Goal: Task Accomplishment & Management: Manage account settings

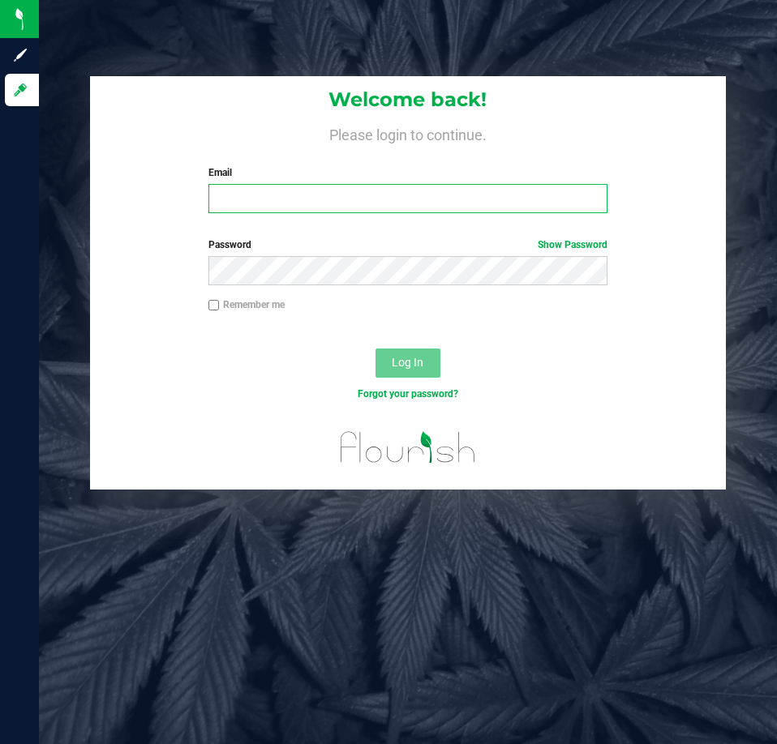
click at [341, 186] on input "Email" at bounding box center [407, 198] width 399 height 29
type input "[EMAIL_ADDRESS][DOMAIN_NAME]"
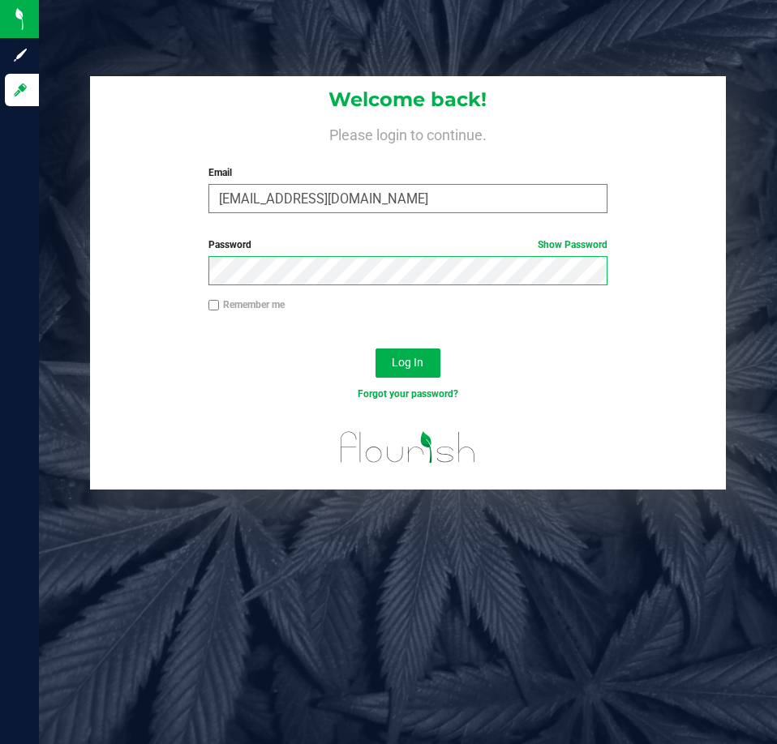
click at [375, 349] on button "Log In" at bounding box center [407, 363] width 65 height 29
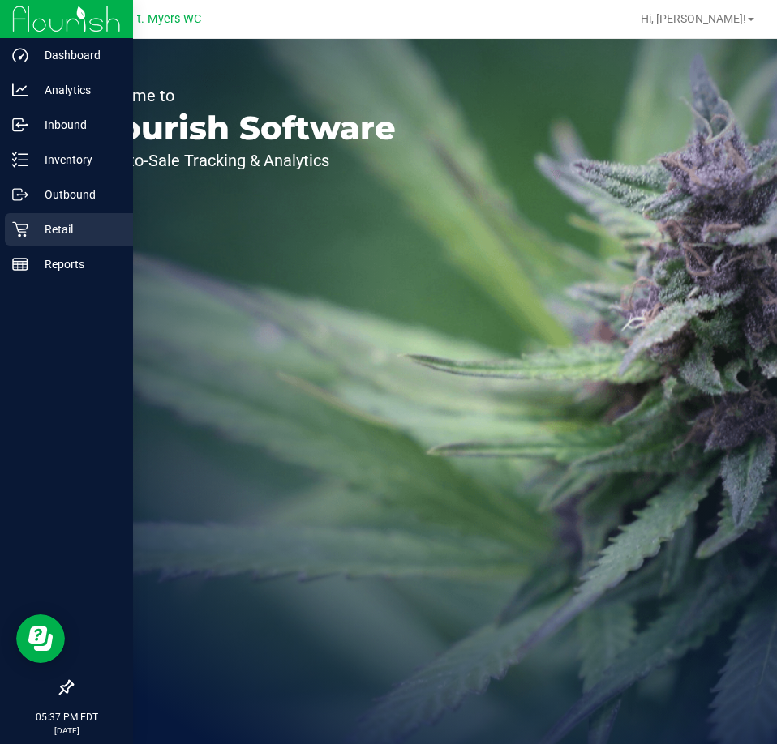
click at [34, 225] on p "Retail" at bounding box center [76, 229] width 97 height 19
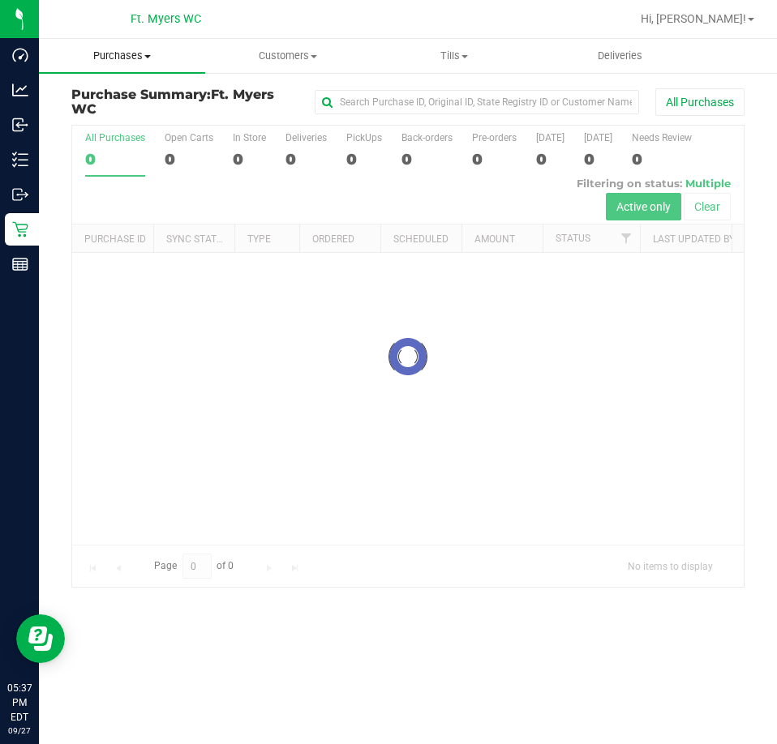
click at [188, 56] on span "Purchases" at bounding box center [122, 56] width 166 height 15
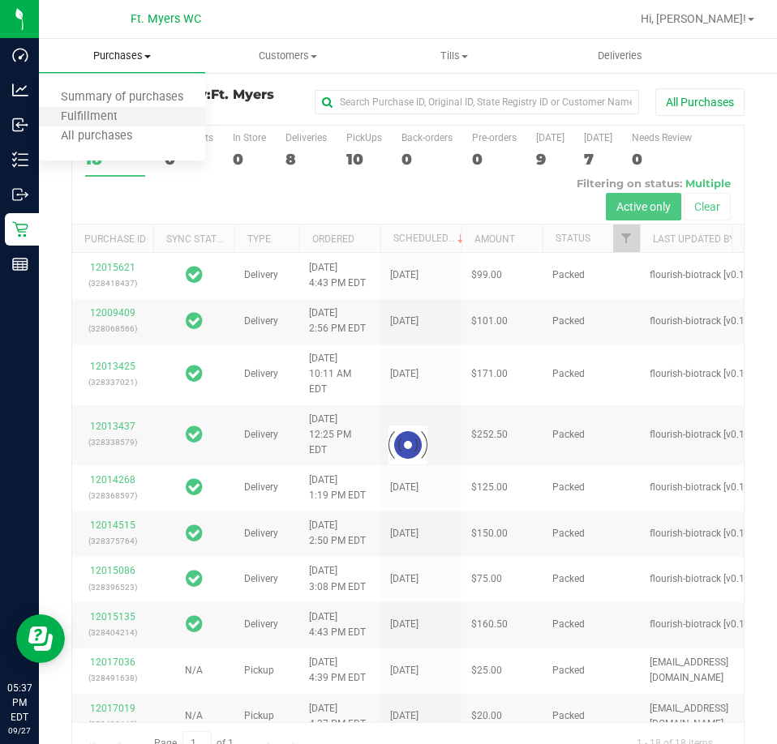
click at [167, 109] on li "Fulfillment" at bounding box center [122, 117] width 166 height 19
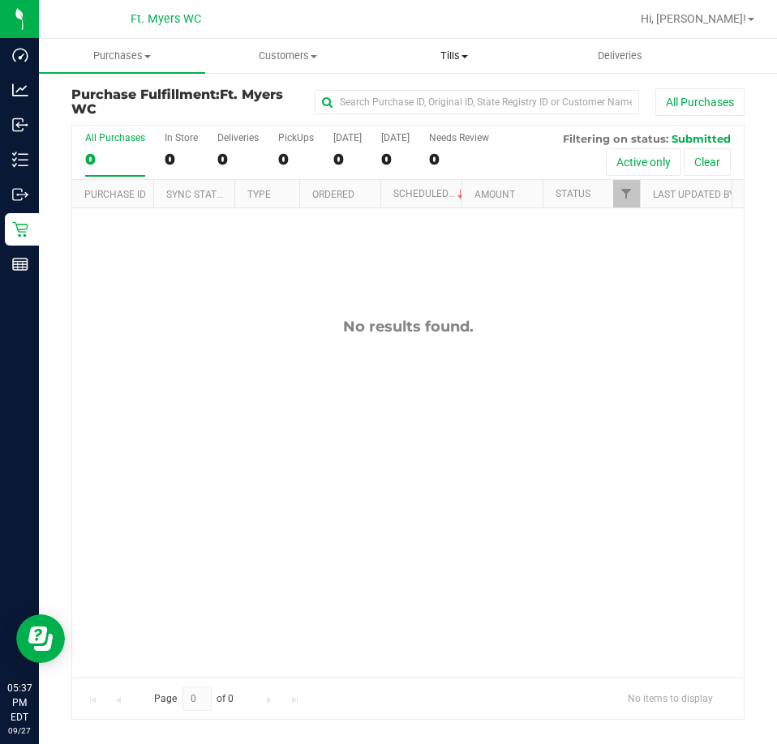
click at [497, 53] on span "Tills" at bounding box center [454, 56] width 165 height 15
click at [478, 92] on li "Manage tills" at bounding box center [454, 97] width 166 height 19
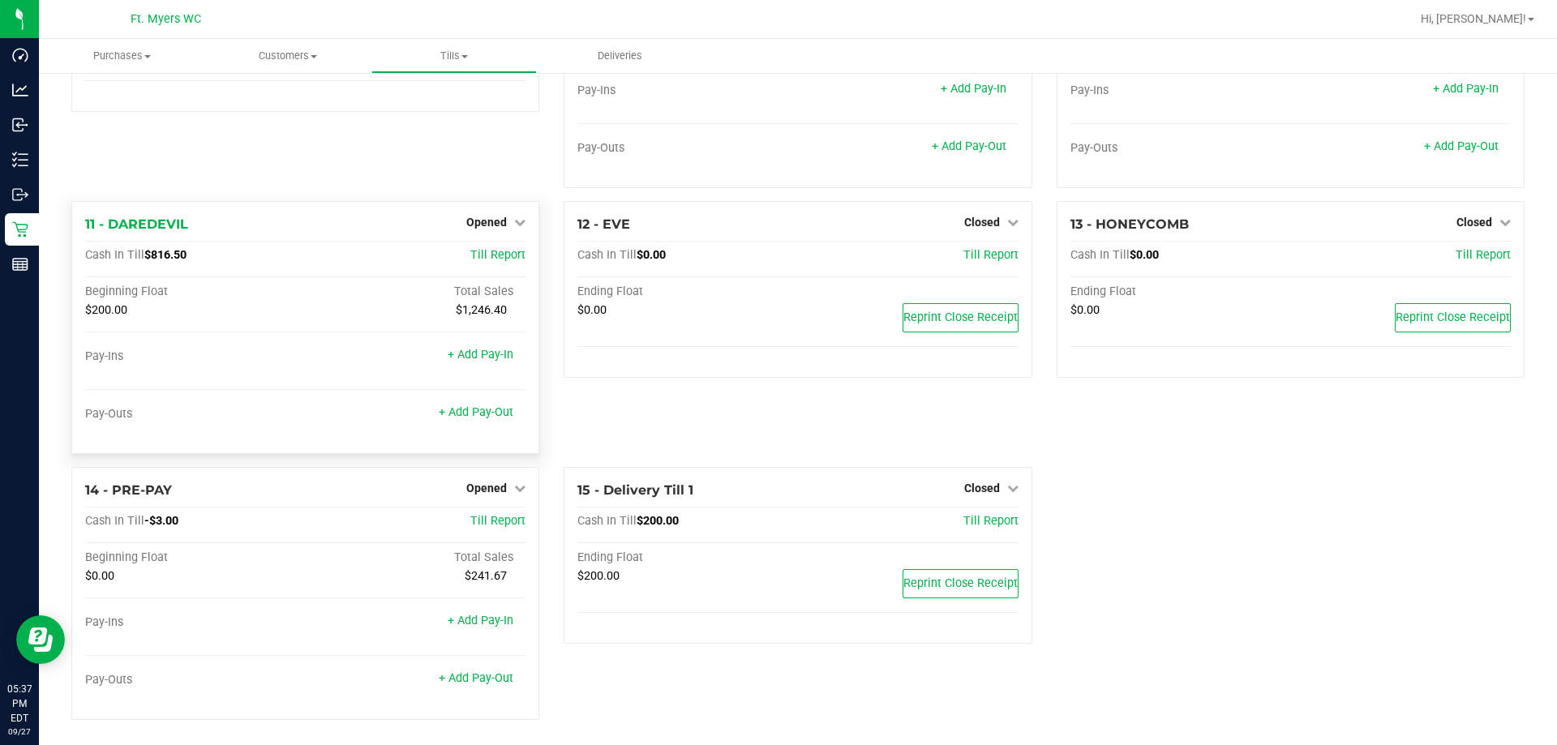
scroll to position [745, 0]
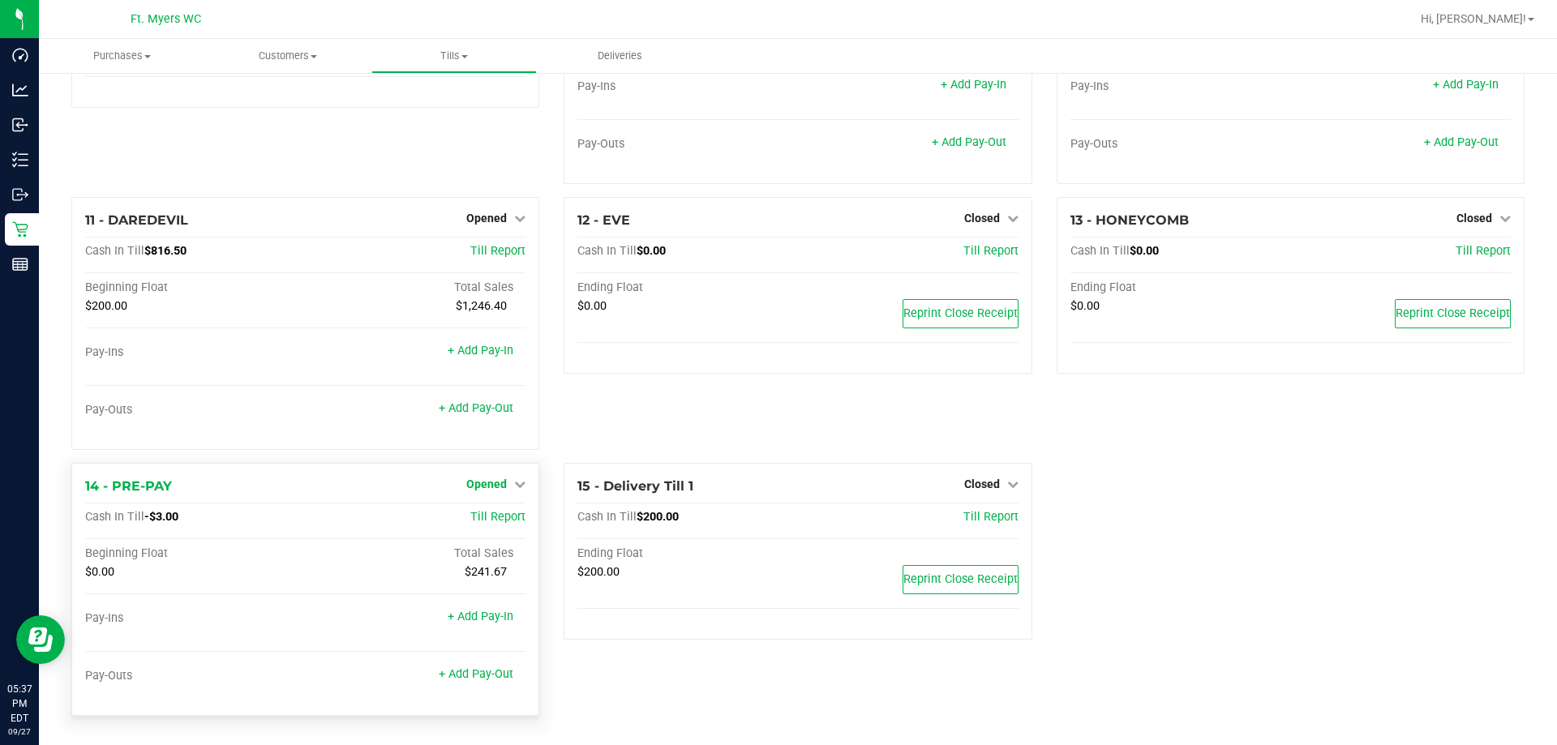
click at [499, 482] on span "Opened" at bounding box center [486, 484] width 41 height 13
click at [472, 431] on div at bounding box center [305, 430] width 440 height 11
click at [617, 435] on div "12 - EVE Closed Open Till Cash In Till $0.00 Till Report Ending Float $0.00 Rep…" at bounding box center [797, 330] width 492 height 266
click at [611, 434] on div "12 - EVE Closed Open Till Cash In Till $0.00 Till Report Ending Float $0.00 Rep…" at bounding box center [797, 330] width 492 height 266
click at [533, 671] on div "14 - PRE-PAY Opened Close Till Cash In Till -$3.00 Till Report Beginning Float …" at bounding box center [305, 589] width 468 height 253
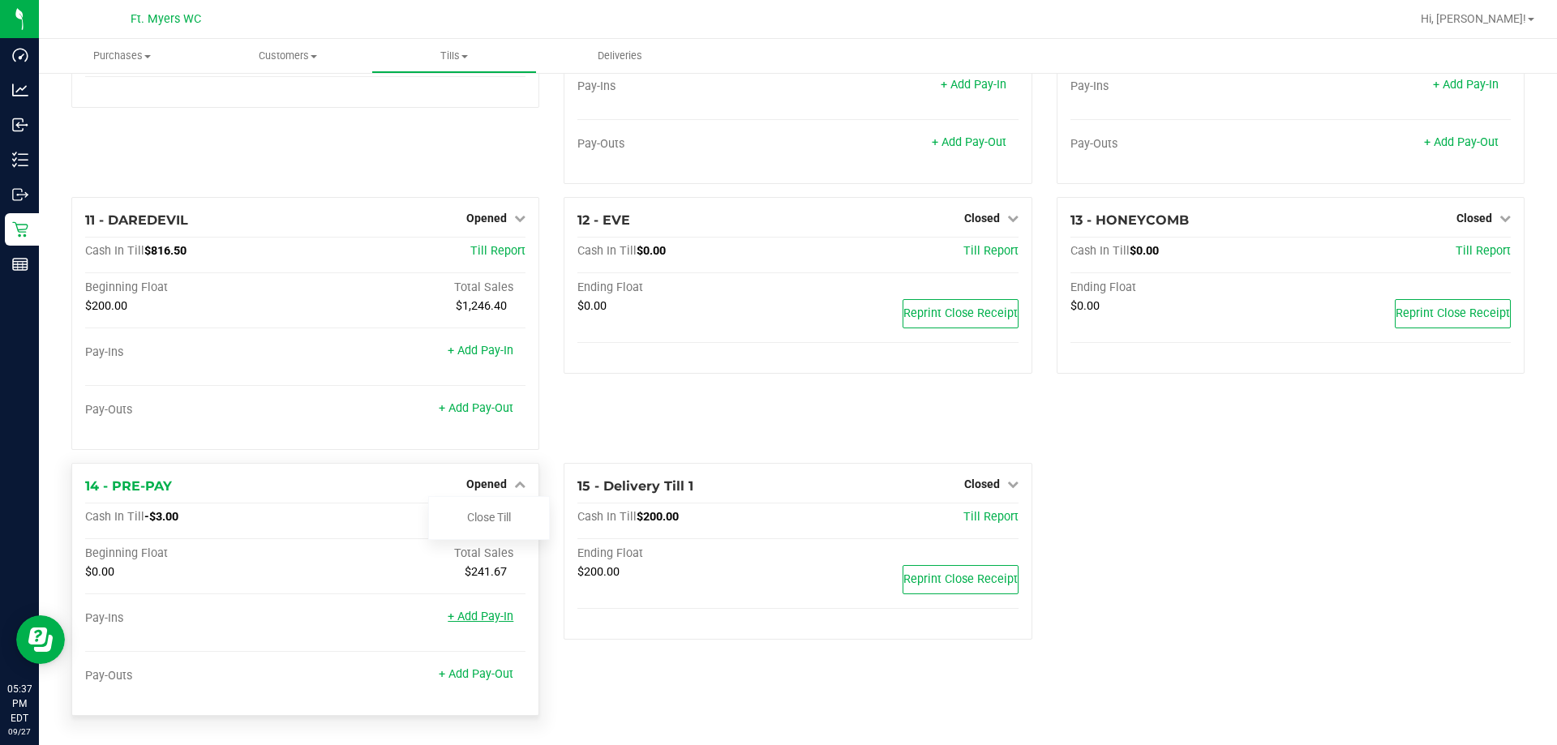
click at [467, 615] on link "+ Add Pay-In" at bounding box center [481, 617] width 66 height 14
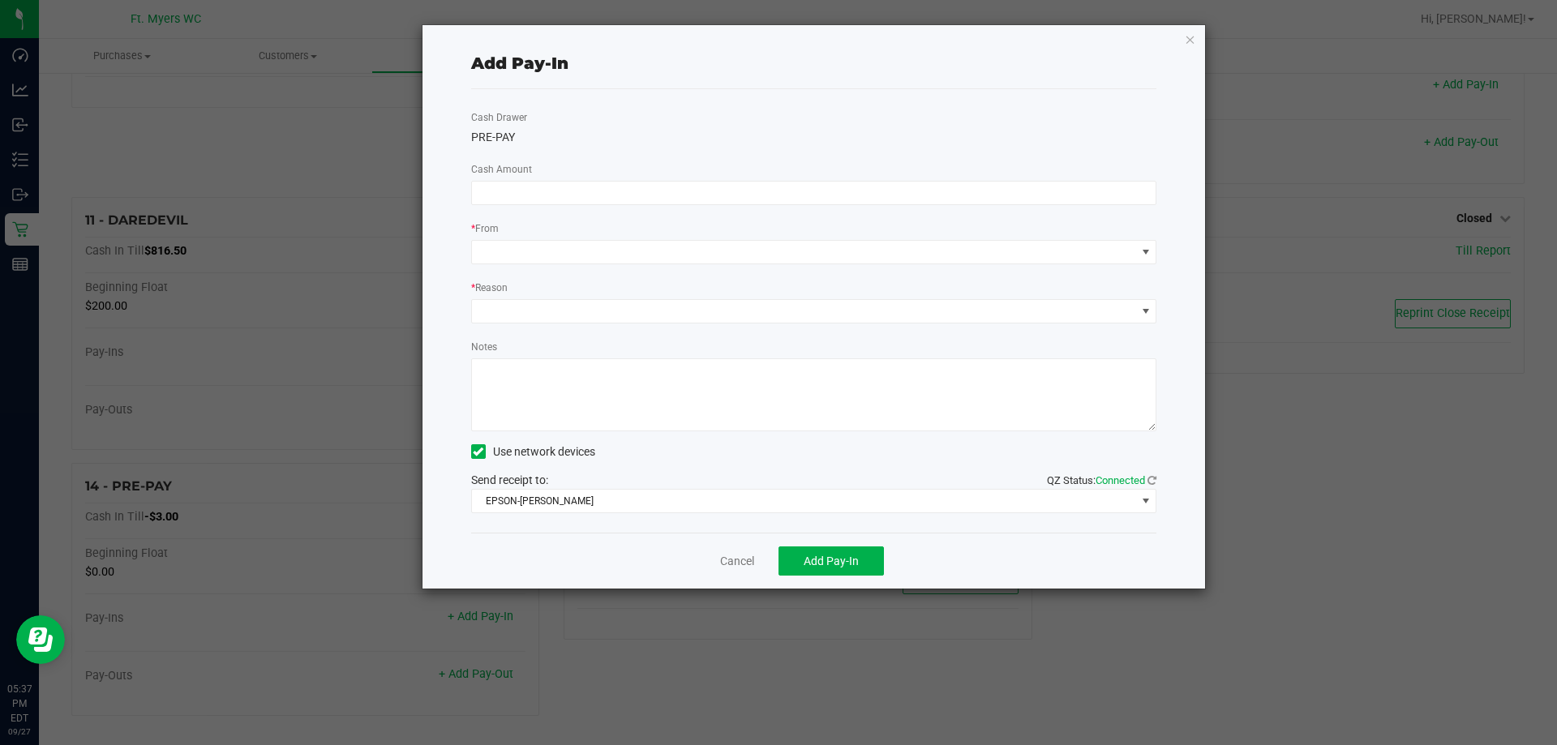
click at [667, 205] on div "Cash Drawer PRE-PAY Cash Amount * From * Reason Notes Use network devices Send …" at bounding box center [814, 310] width 686 height 443
click at [675, 200] on input at bounding box center [814, 193] width 684 height 23
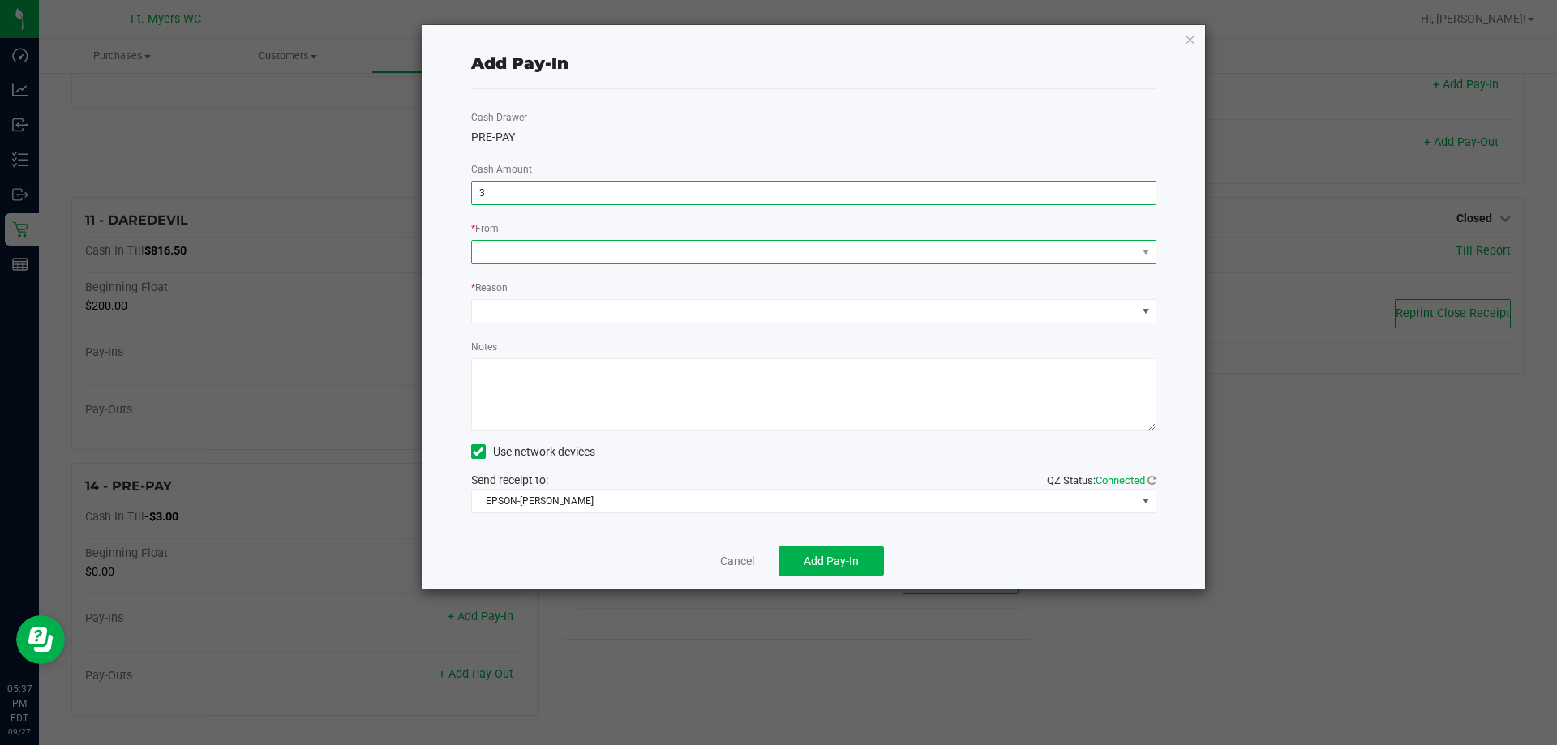
type input "$3.00"
click at [690, 246] on span at bounding box center [804, 252] width 664 height 23
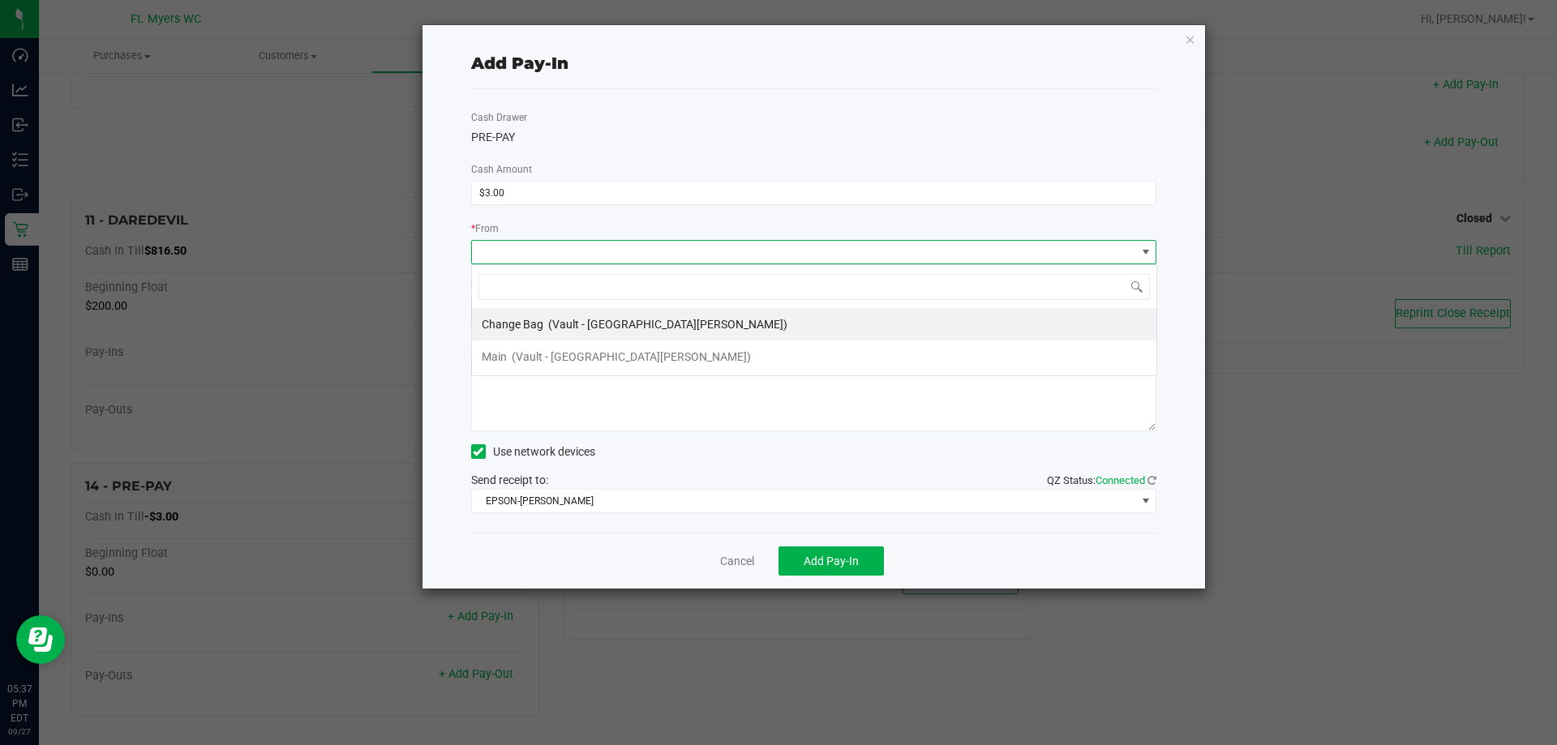
scroll to position [24, 685]
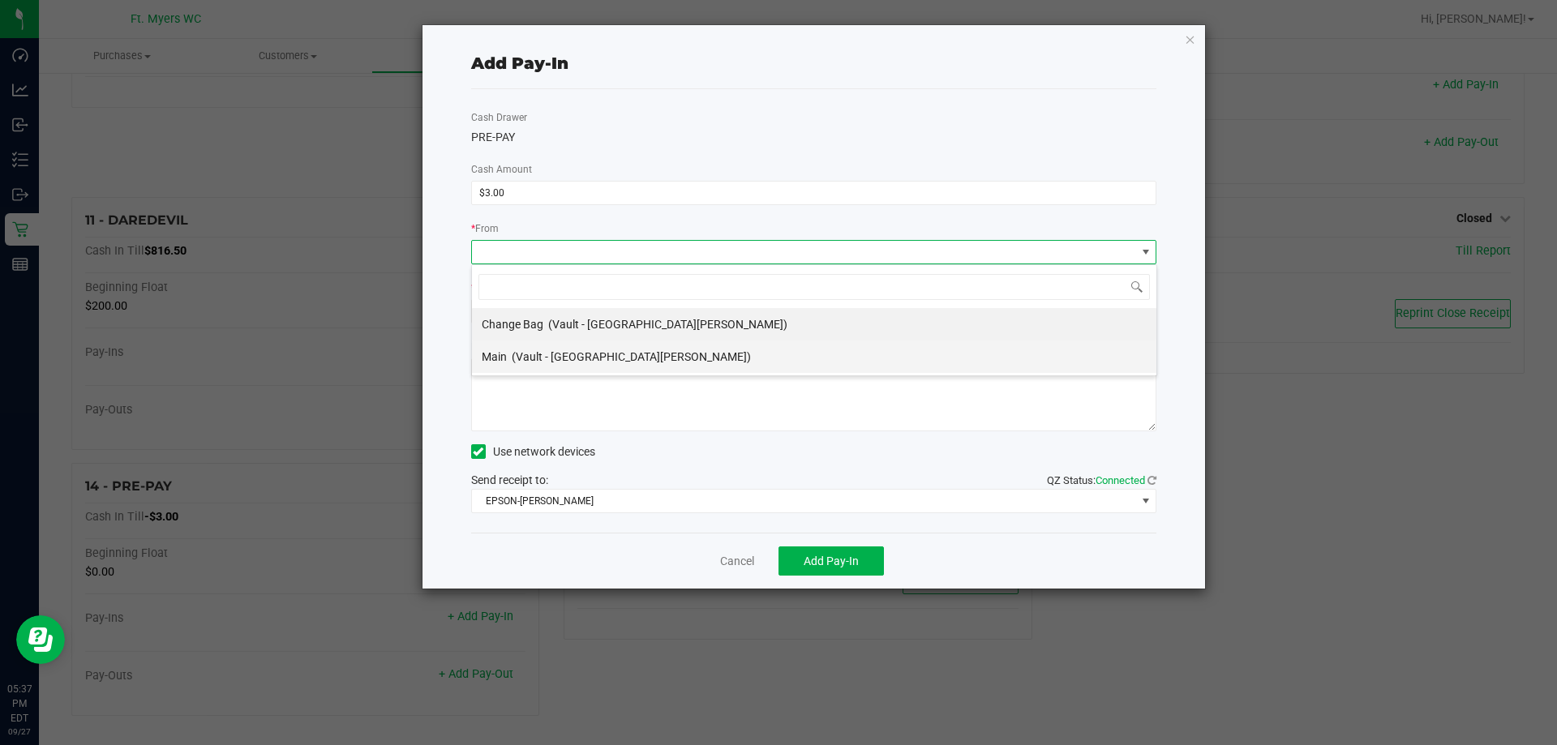
click at [701, 365] on li "Main (Vault - [GEOGRAPHIC_DATA][PERSON_NAME])" at bounding box center [814, 357] width 684 height 32
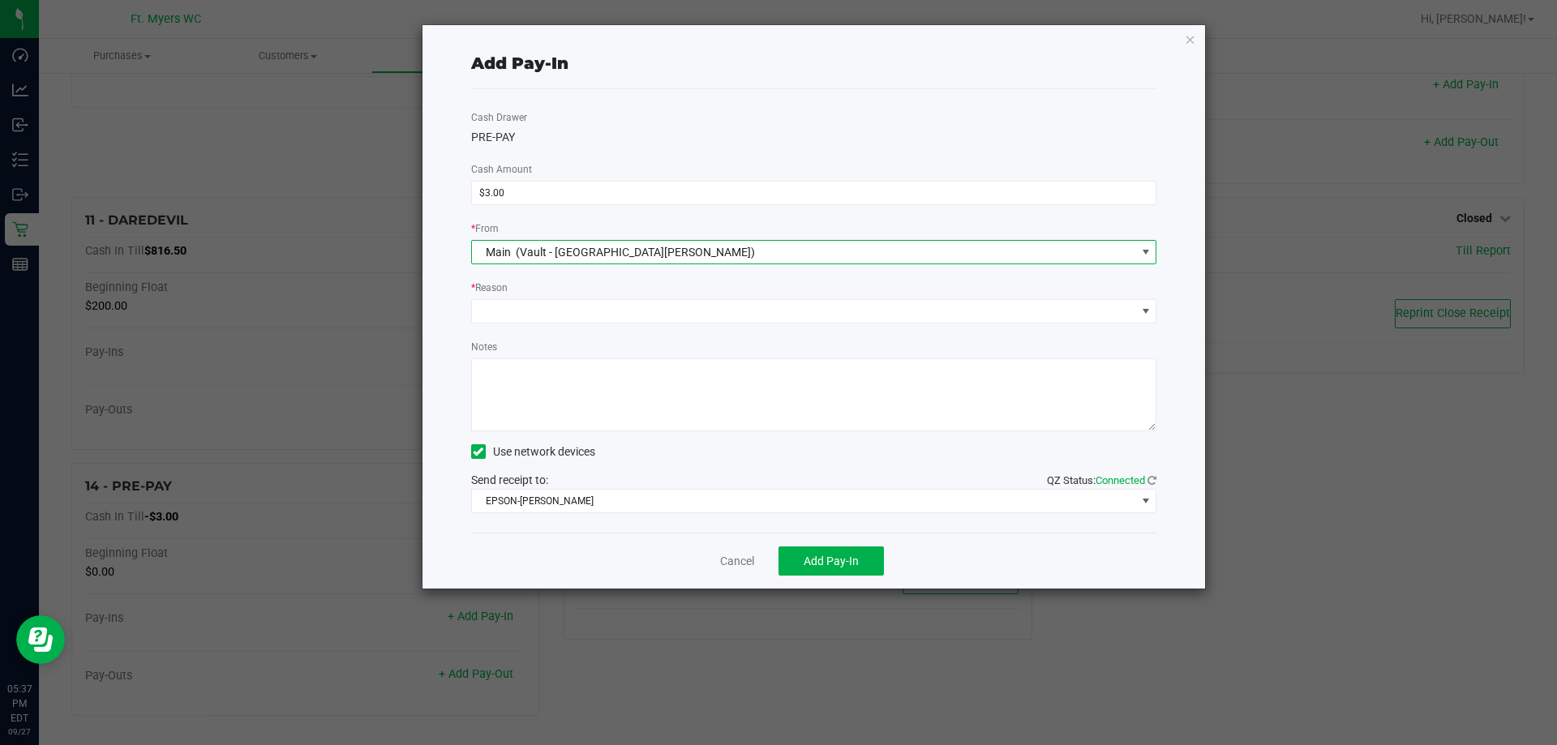
click at [726, 324] on div "Cash Drawer PRE-PAY Cash Amount $3.00 * From Main (Vault - [GEOGRAPHIC_DATA][PE…" at bounding box center [814, 310] width 686 height 443
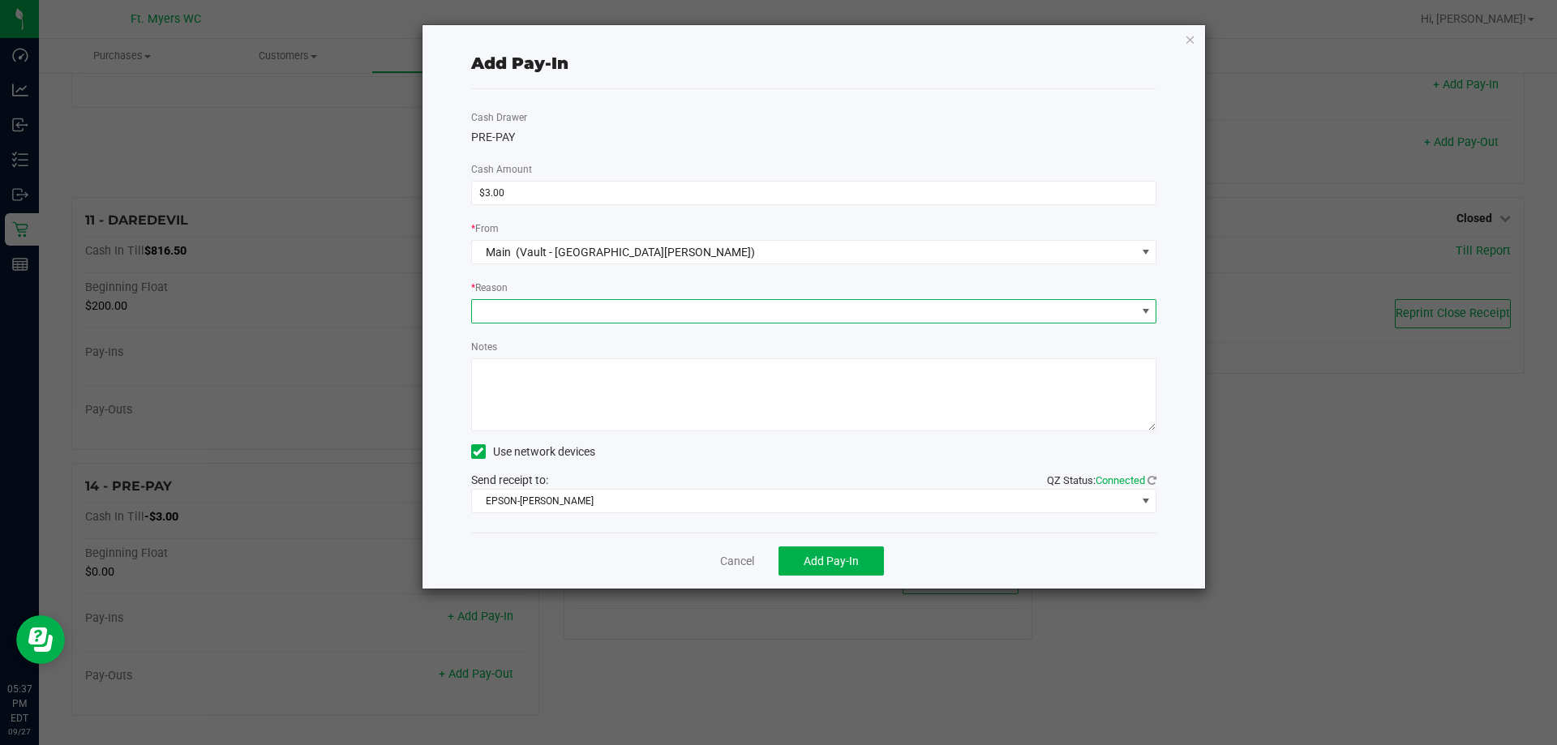
click at [736, 314] on span at bounding box center [804, 311] width 664 height 23
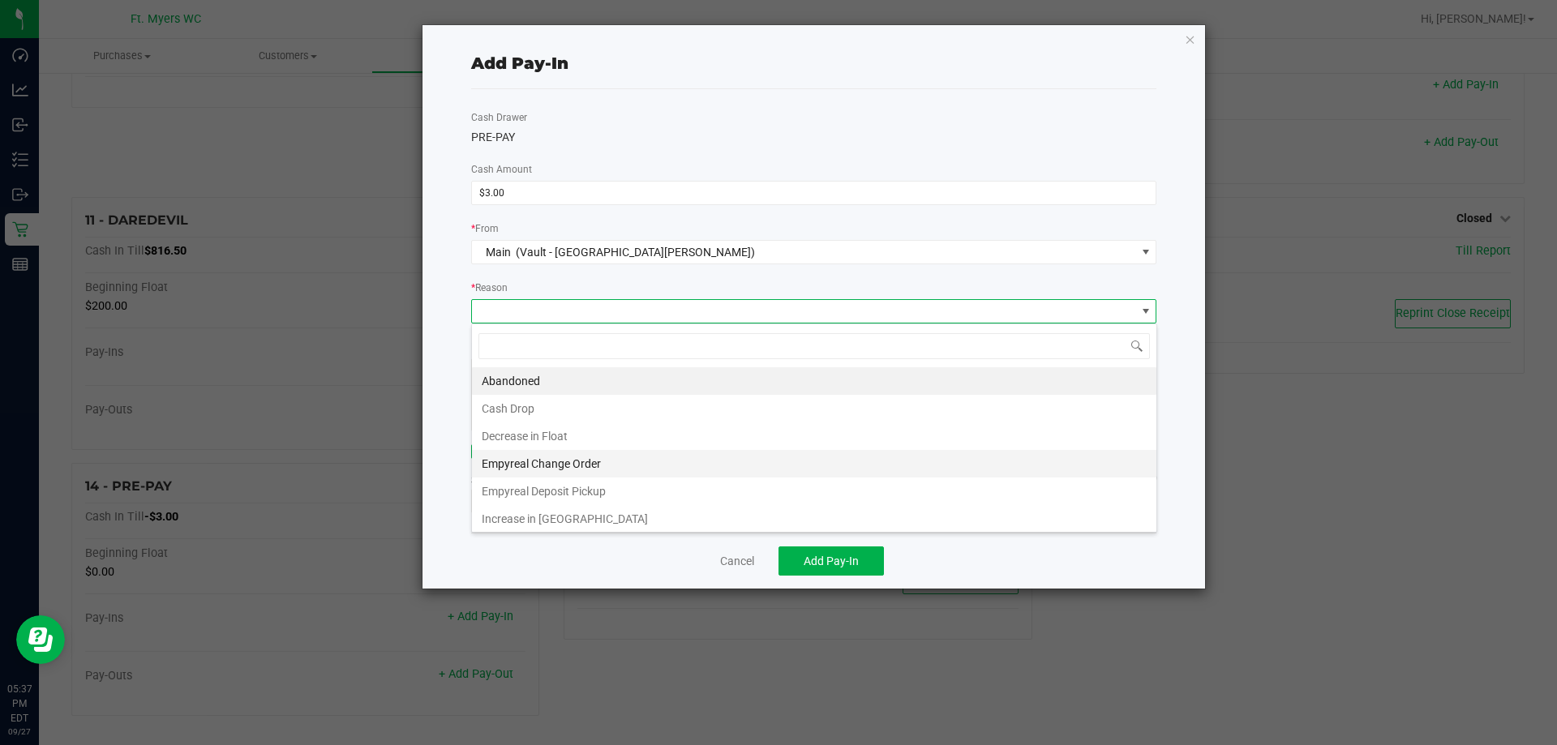
scroll to position [3, 0]
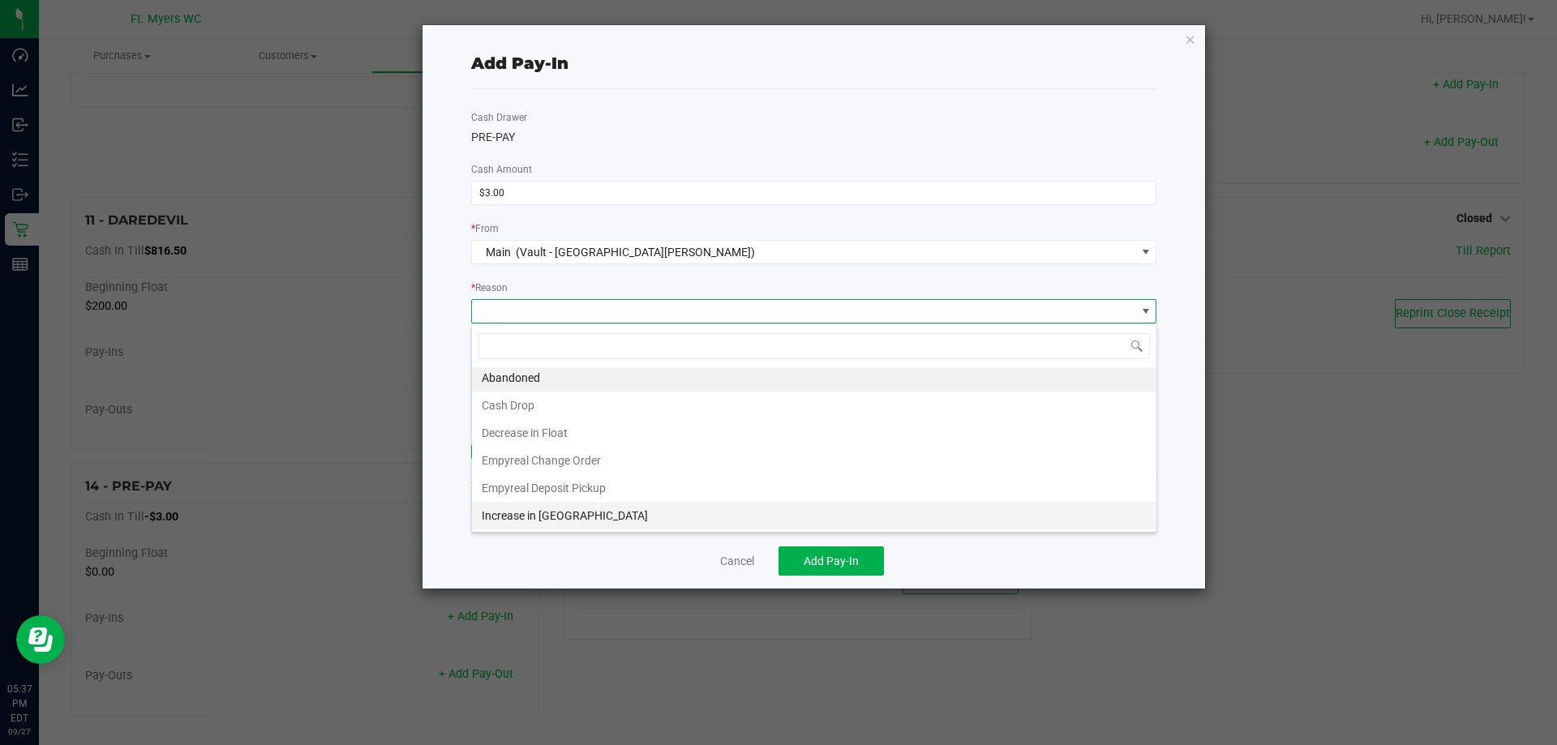
click at [590, 521] on li "Increase in [GEOGRAPHIC_DATA]" at bounding box center [814, 516] width 684 height 28
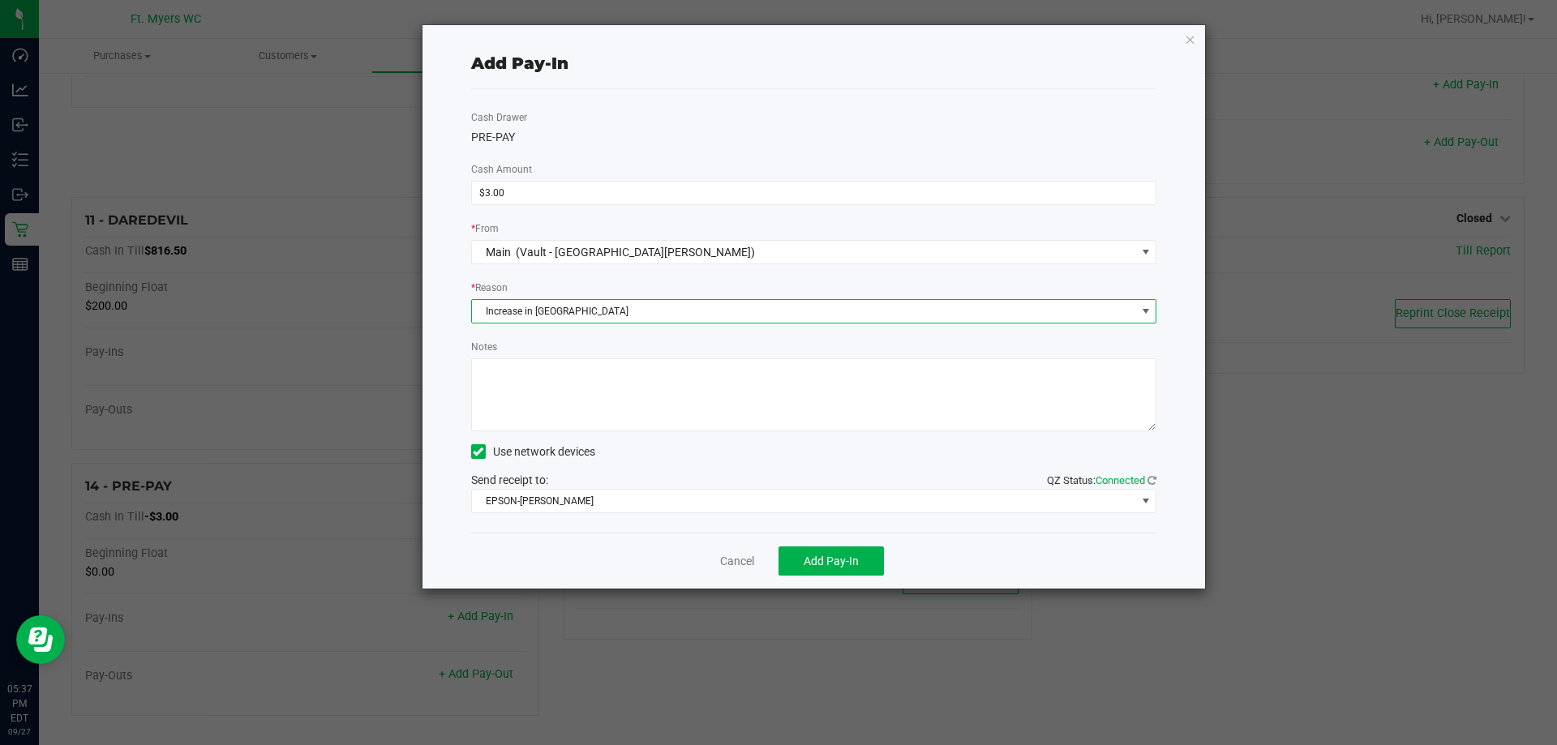
click at [692, 404] on textarea "Notes" at bounding box center [814, 394] width 686 height 73
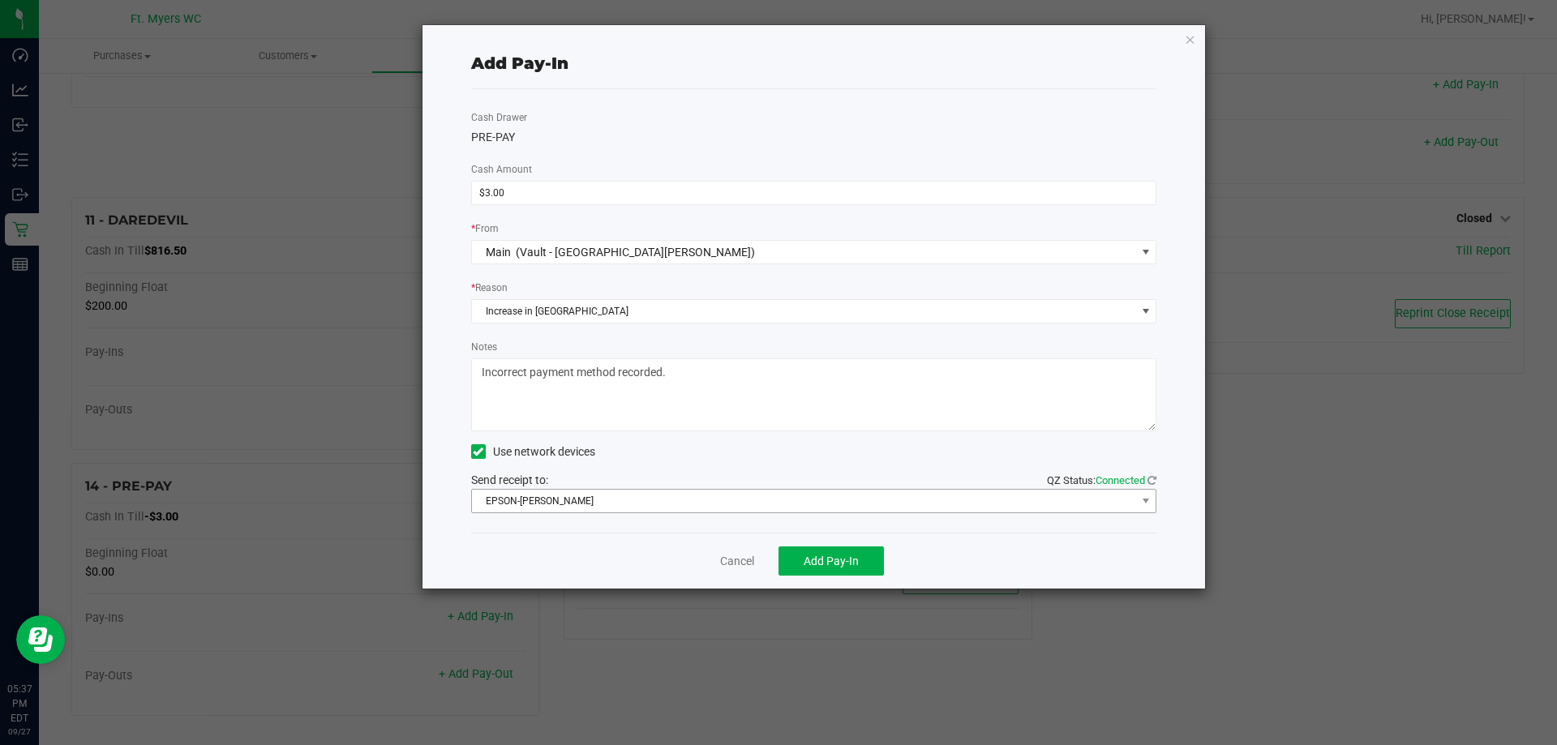
type textarea "Incorrect payment method recorded."
click at [602, 506] on span "EPSON-[PERSON_NAME]" at bounding box center [804, 501] width 664 height 23
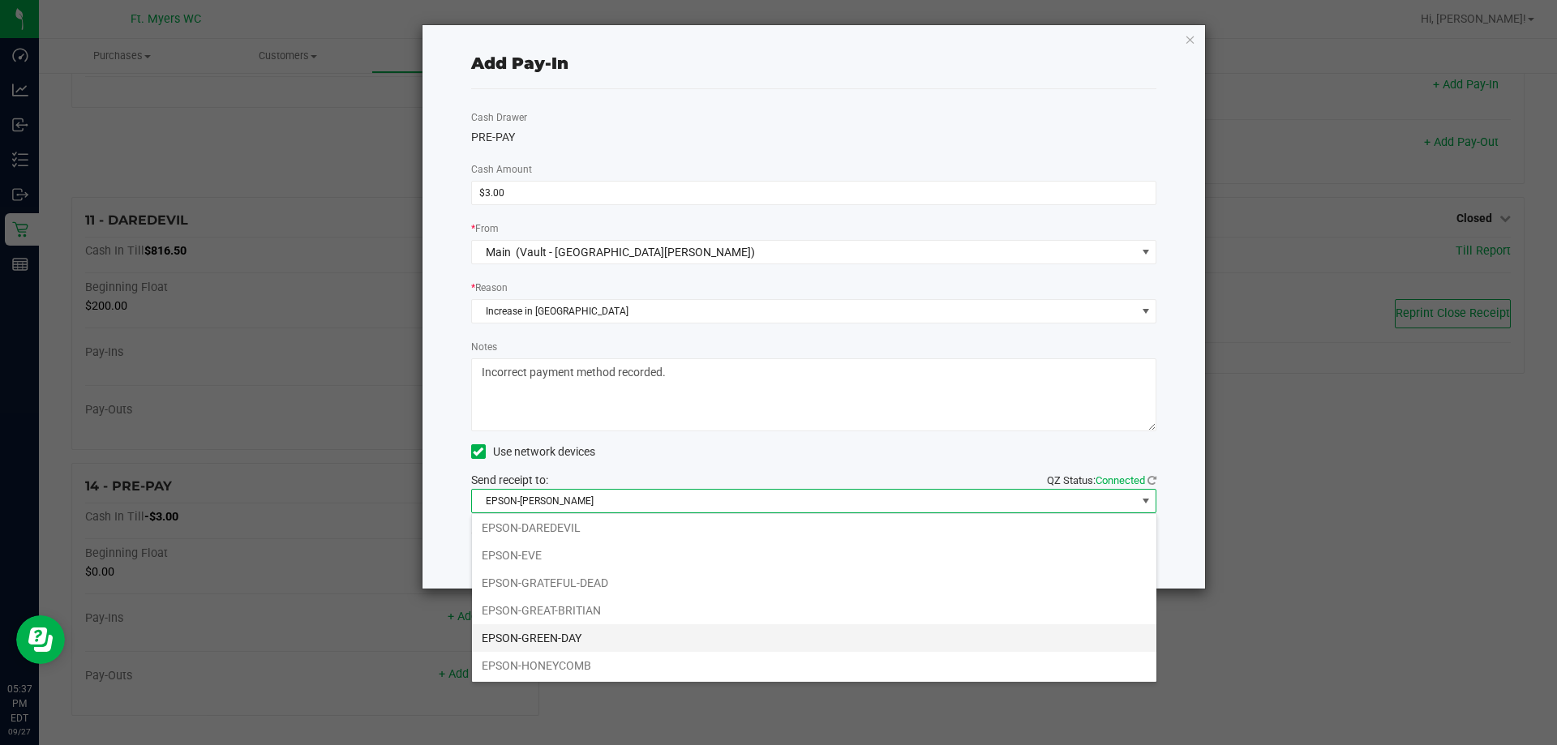
scroll to position [114, 0]
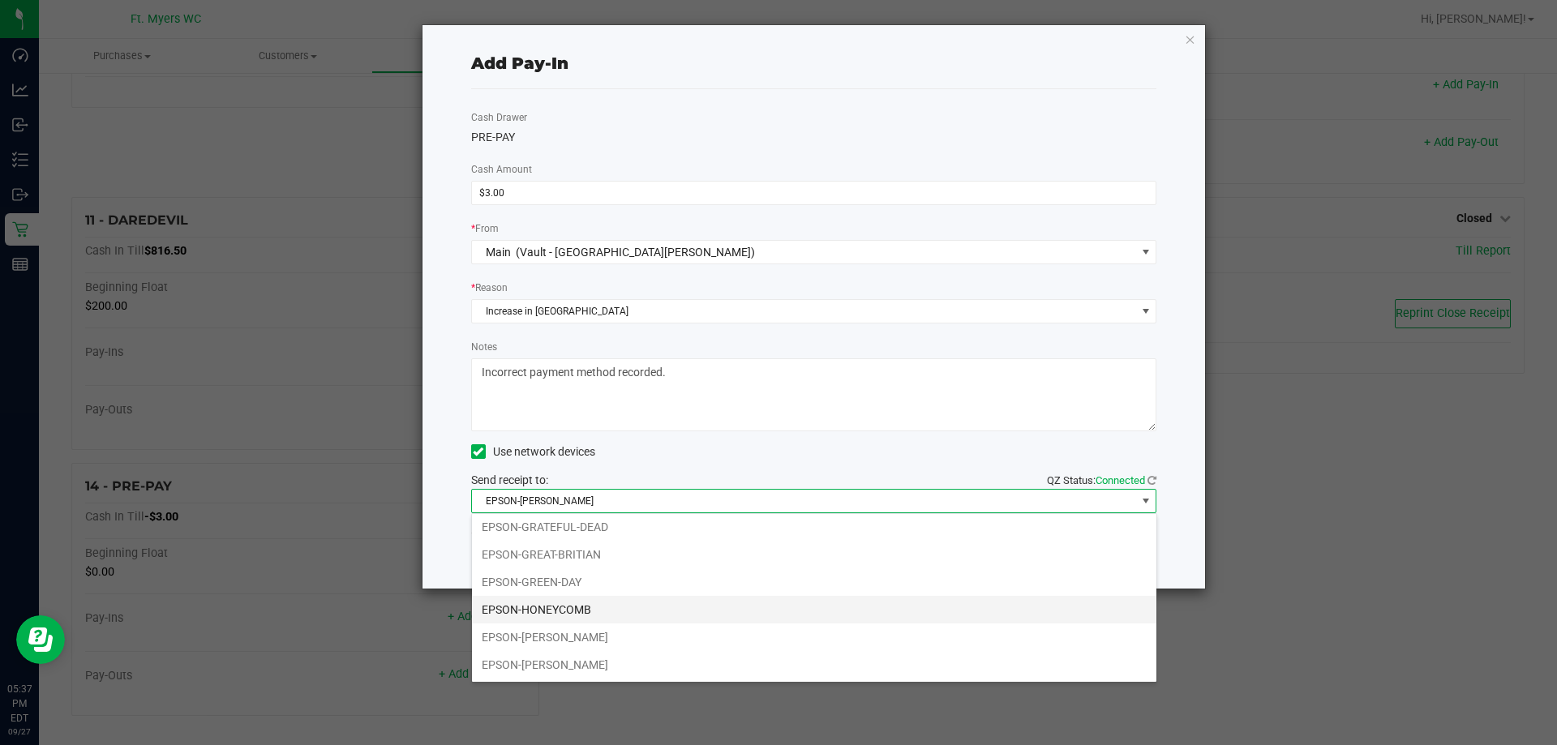
click at [603, 611] on li "EPSON-HONEYCOMB" at bounding box center [814, 610] width 684 height 28
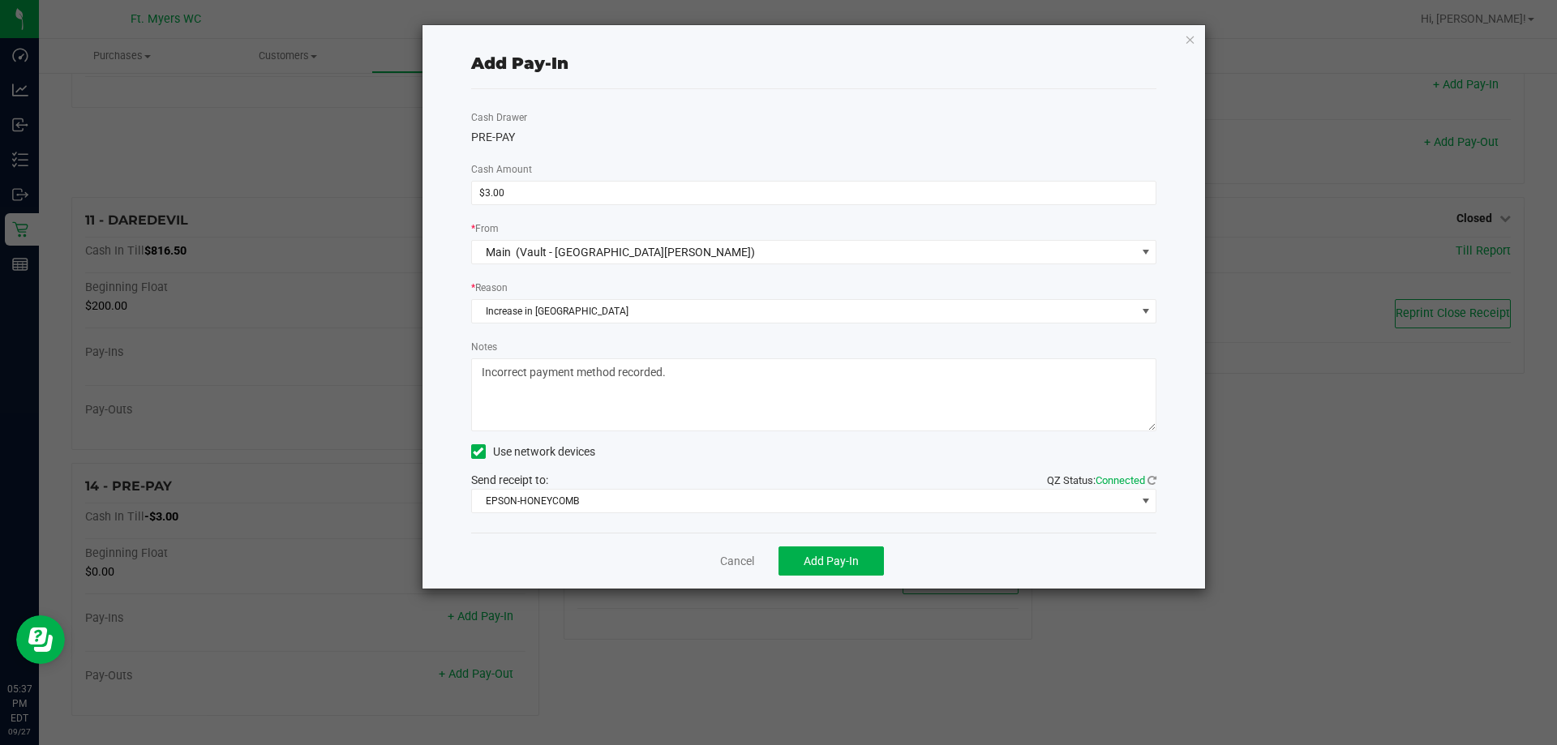
drag, startPoint x: 757, startPoint y: 372, endPoint x: 218, endPoint y: 349, distance: 539.6
click at [183, 333] on ngb-modal-window "Add Pay-In Cash Drawer PRE-PAY Cash Amount $3.00 * From Main (Vault - [GEOGRAPH…" at bounding box center [784, 372] width 1569 height 745
click at [776, 559] on span "Add Pay-In" at bounding box center [830, 561] width 55 height 13
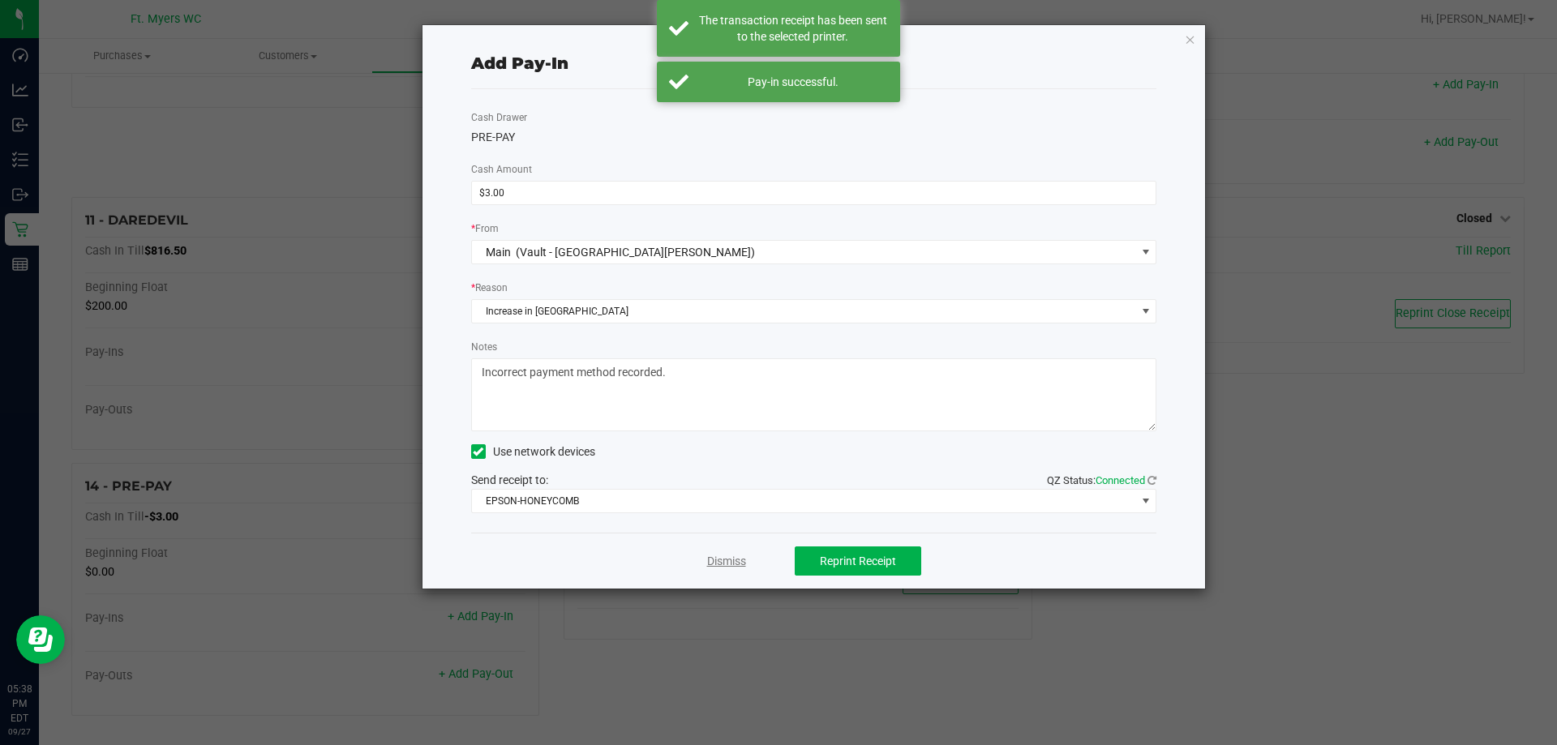
click at [722, 559] on link "Dismiss" at bounding box center [726, 561] width 39 height 17
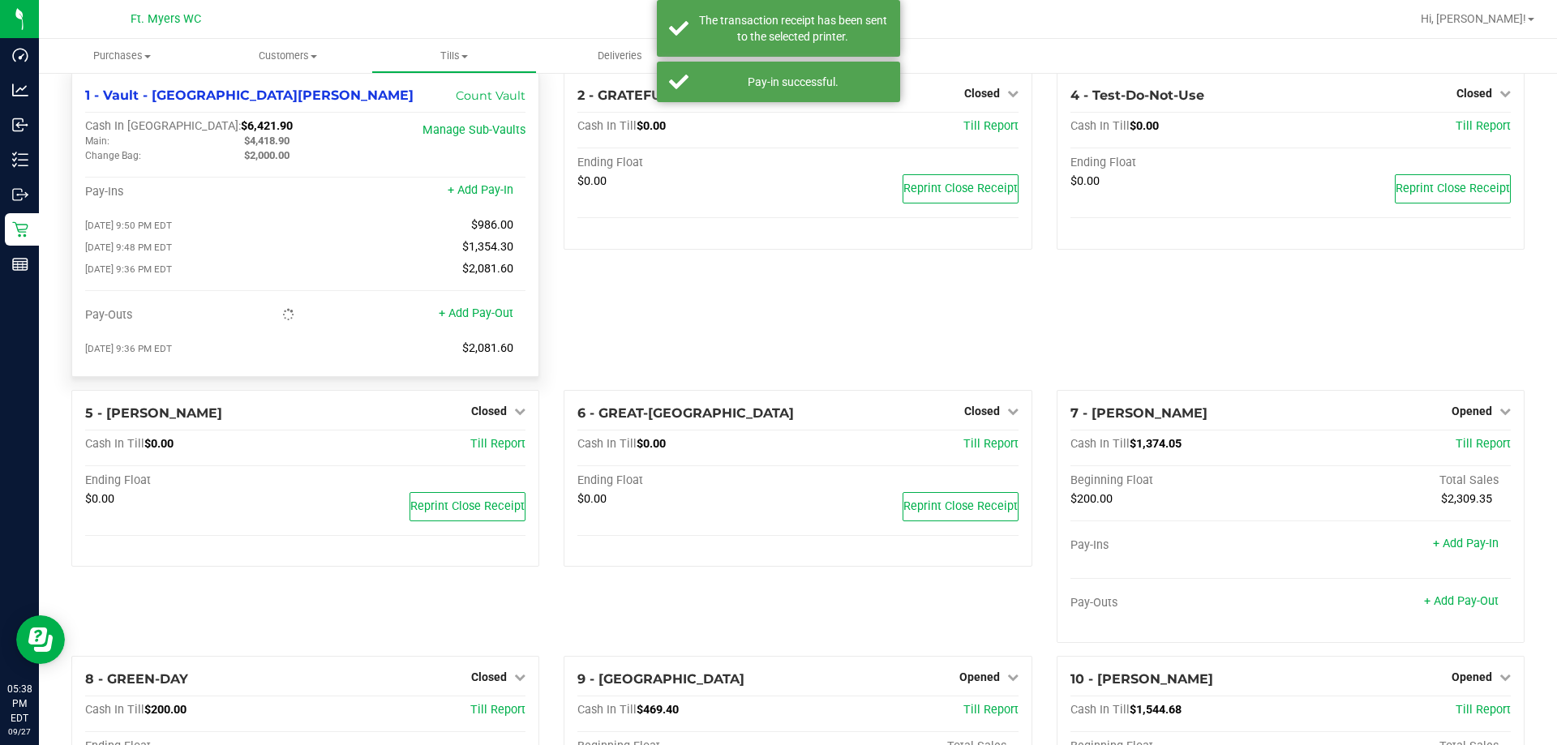
scroll to position [0, 0]
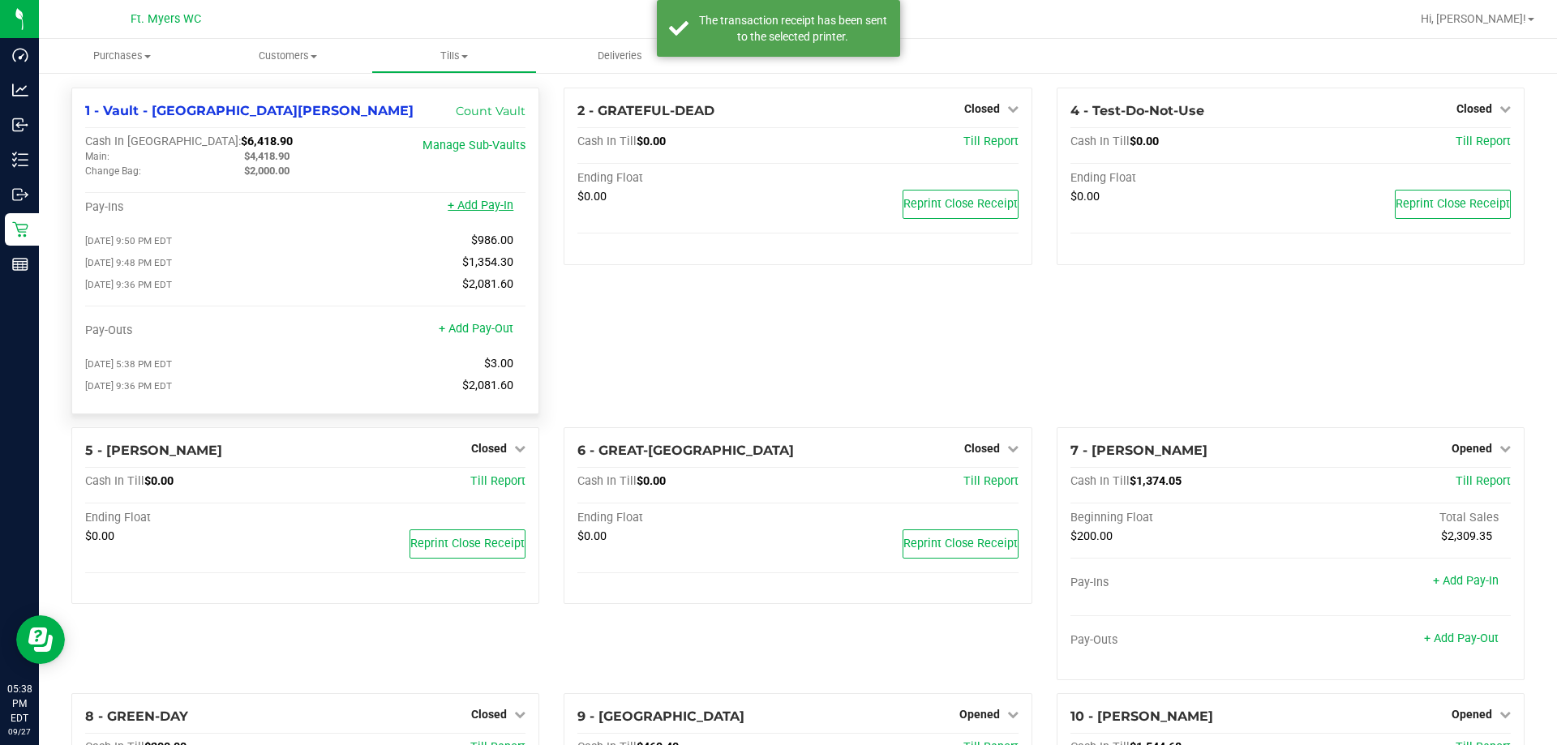
click at [482, 212] on link "+ Add Pay-In" at bounding box center [481, 206] width 66 height 14
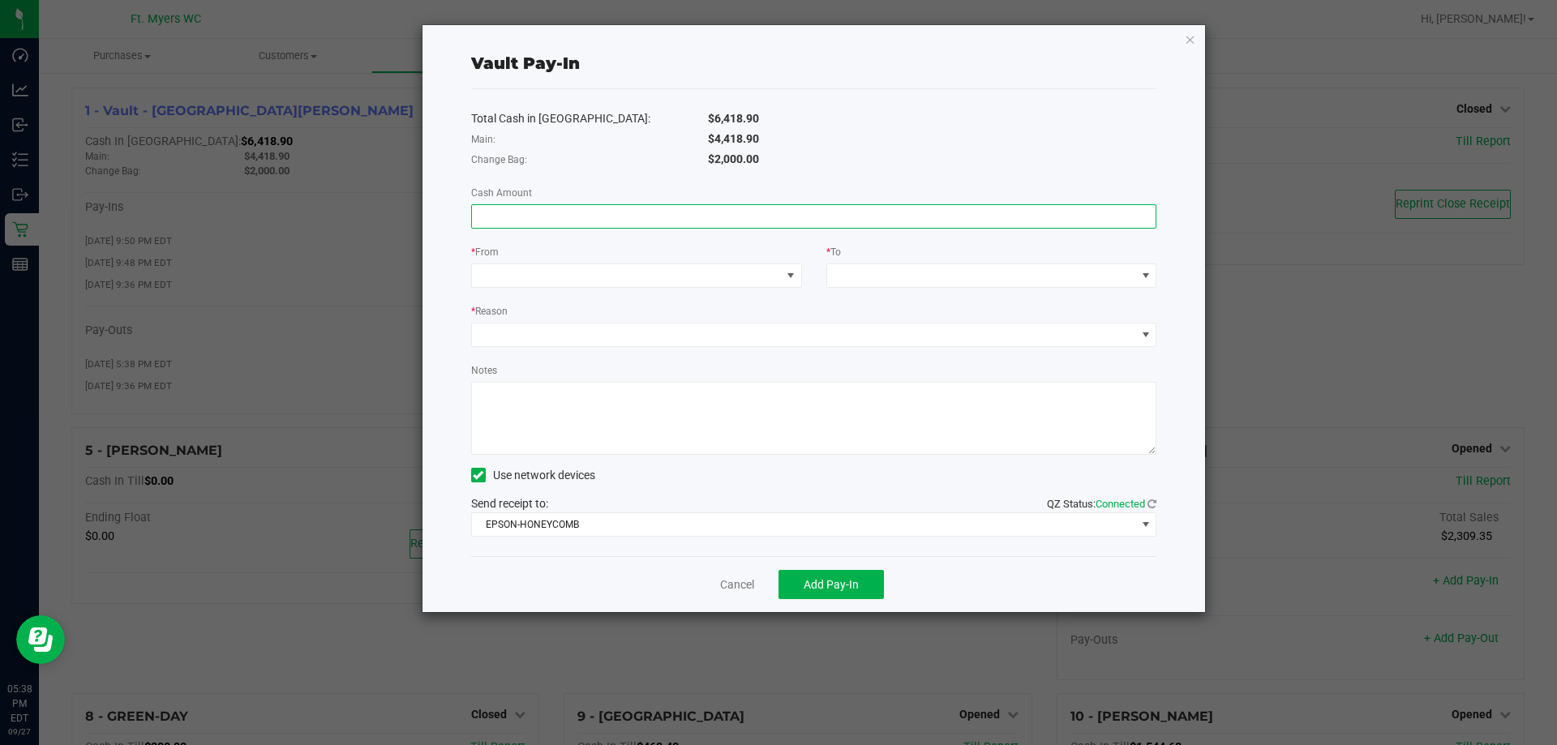
click at [722, 225] on input at bounding box center [814, 216] width 684 height 23
type input "$3.00"
click at [684, 276] on span at bounding box center [626, 275] width 309 height 23
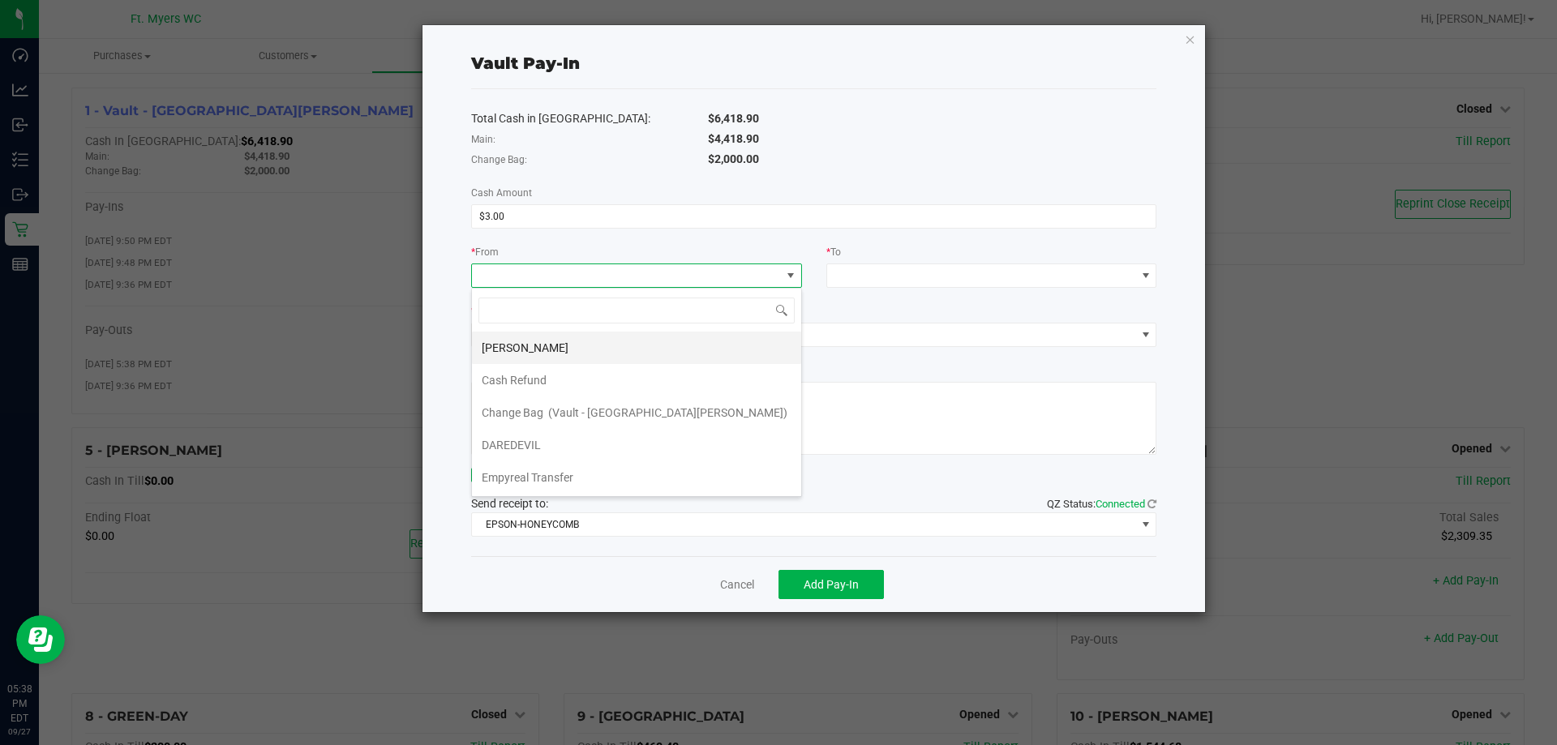
scroll to position [24, 331]
click at [599, 389] on li "Cash Refund" at bounding box center [636, 380] width 329 height 32
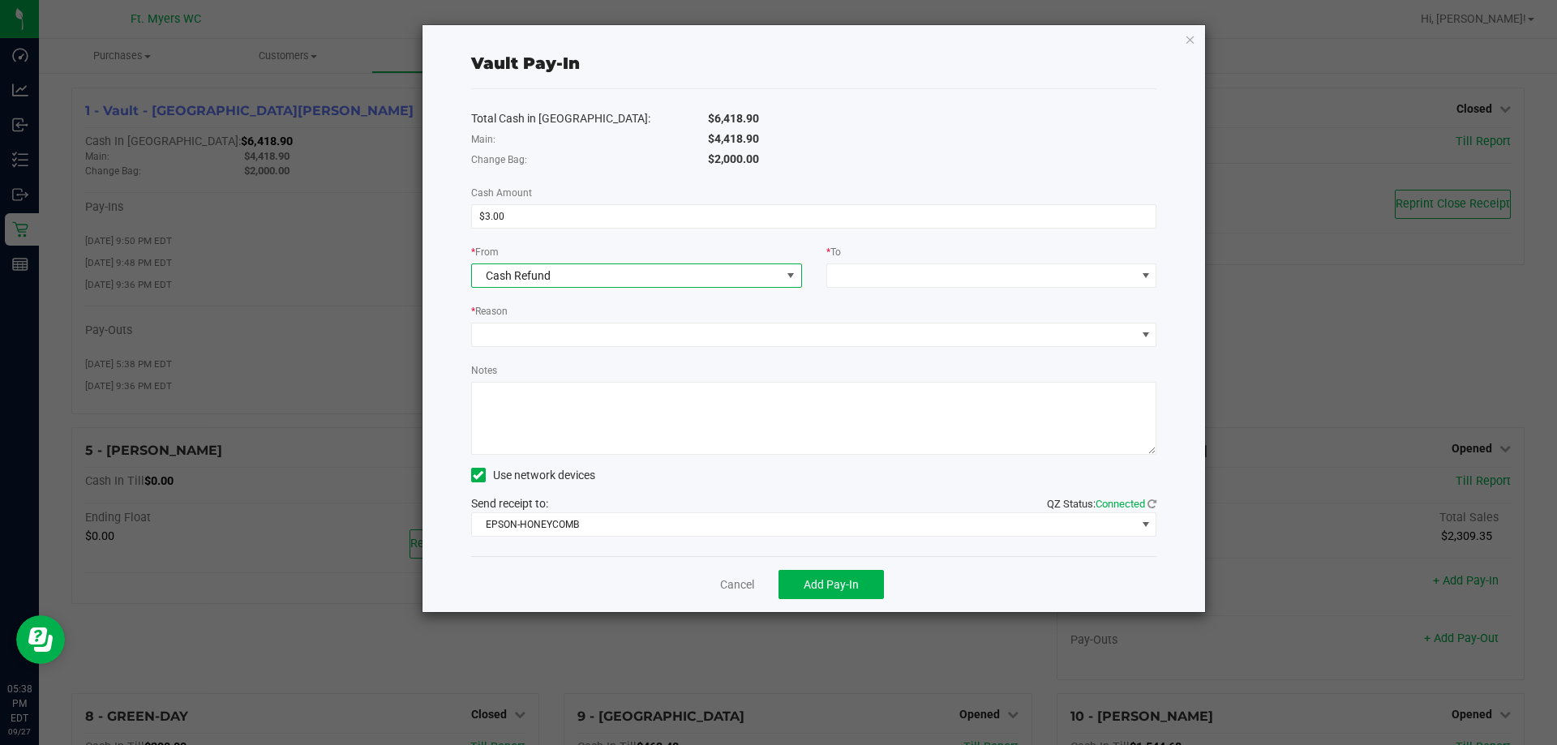
click at [776, 251] on div "* To" at bounding box center [991, 253] width 331 height 20
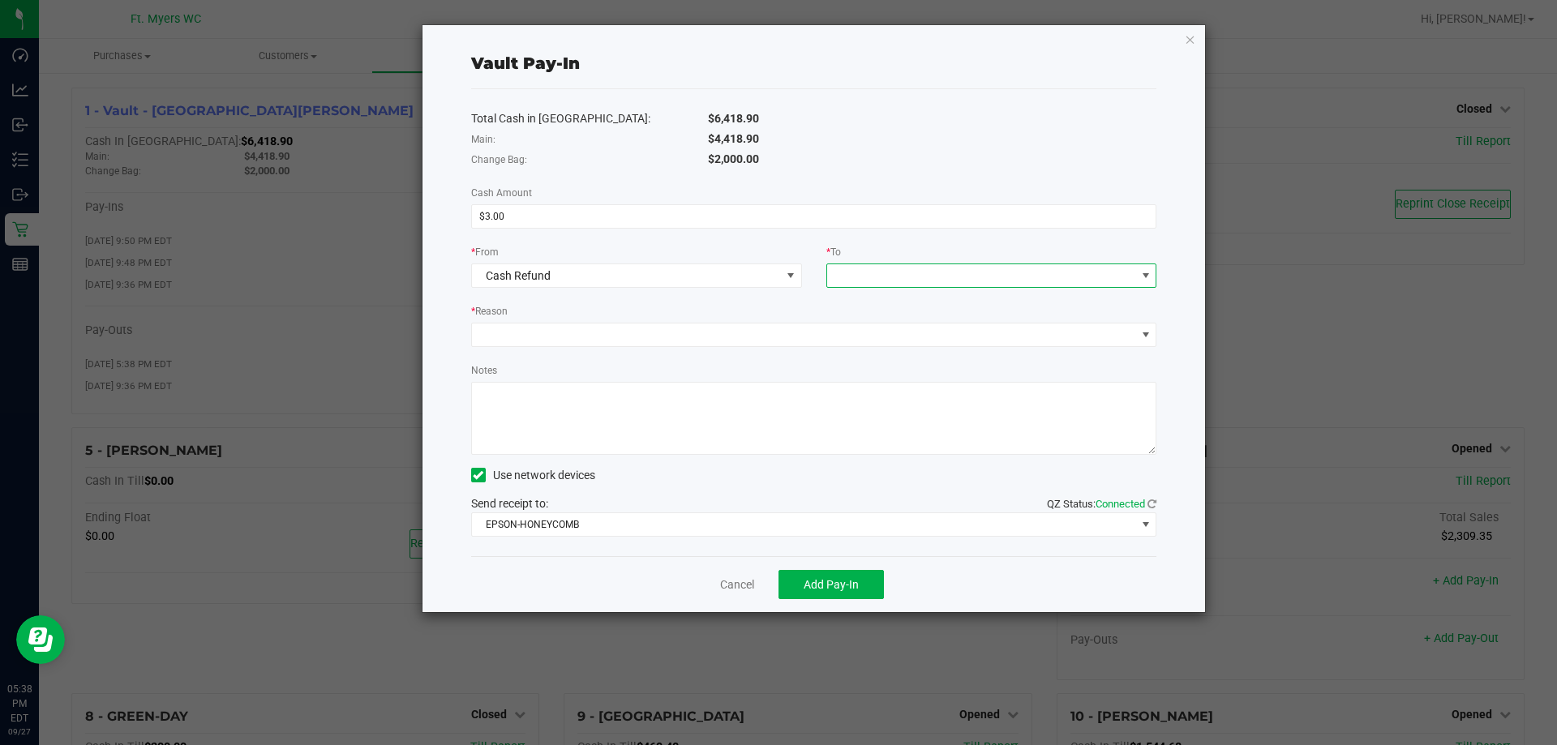
click at [776, 271] on span at bounding box center [981, 275] width 309 height 23
click at [776, 401] on textarea "Notes" at bounding box center [814, 418] width 686 height 73
click at [776, 278] on span at bounding box center [981, 275] width 309 height 23
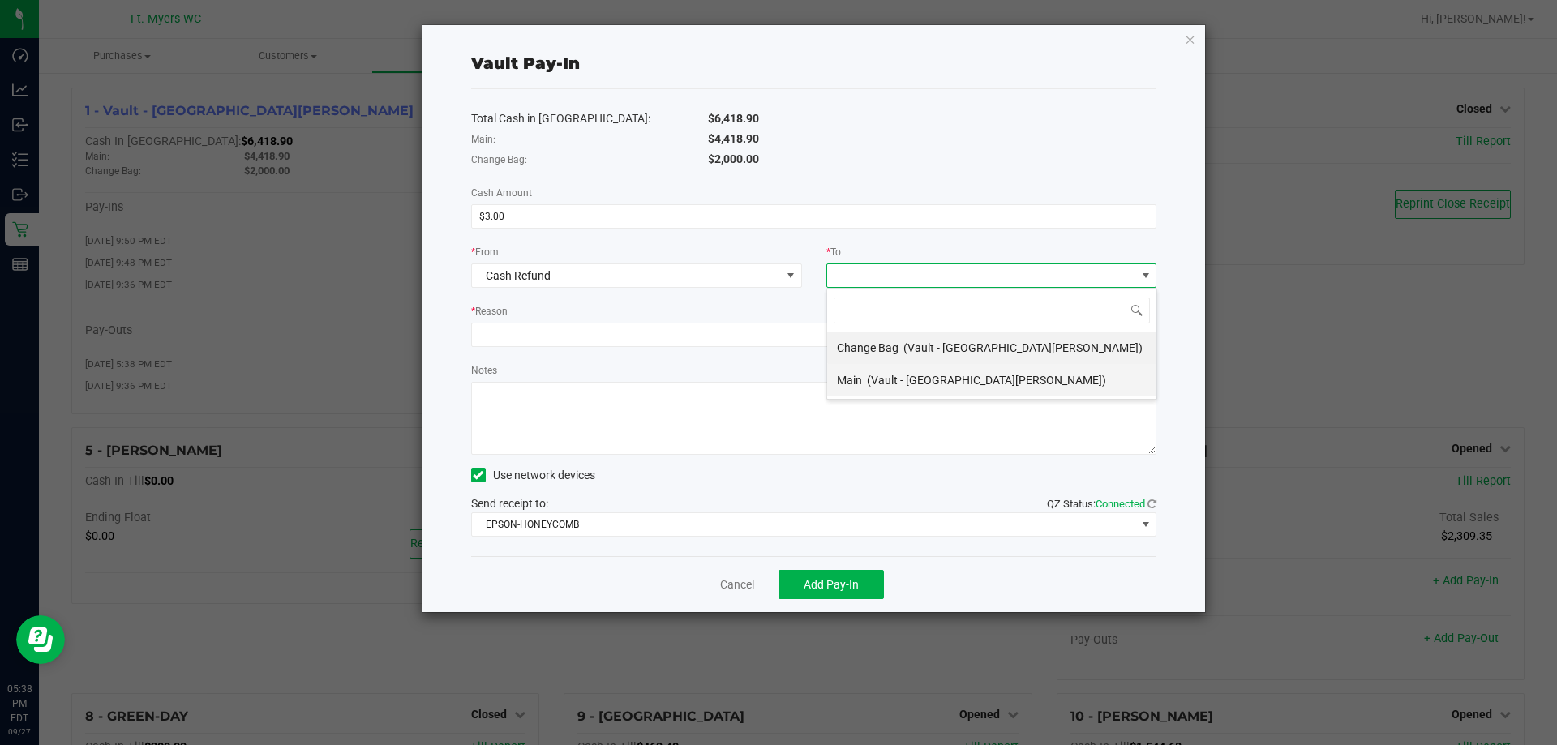
click at [776, 370] on div "Main (Vault - [GEOGRAPHIC_DATA][PERSON_NAME])" at bounding box center [971, 380] width 269 height 29
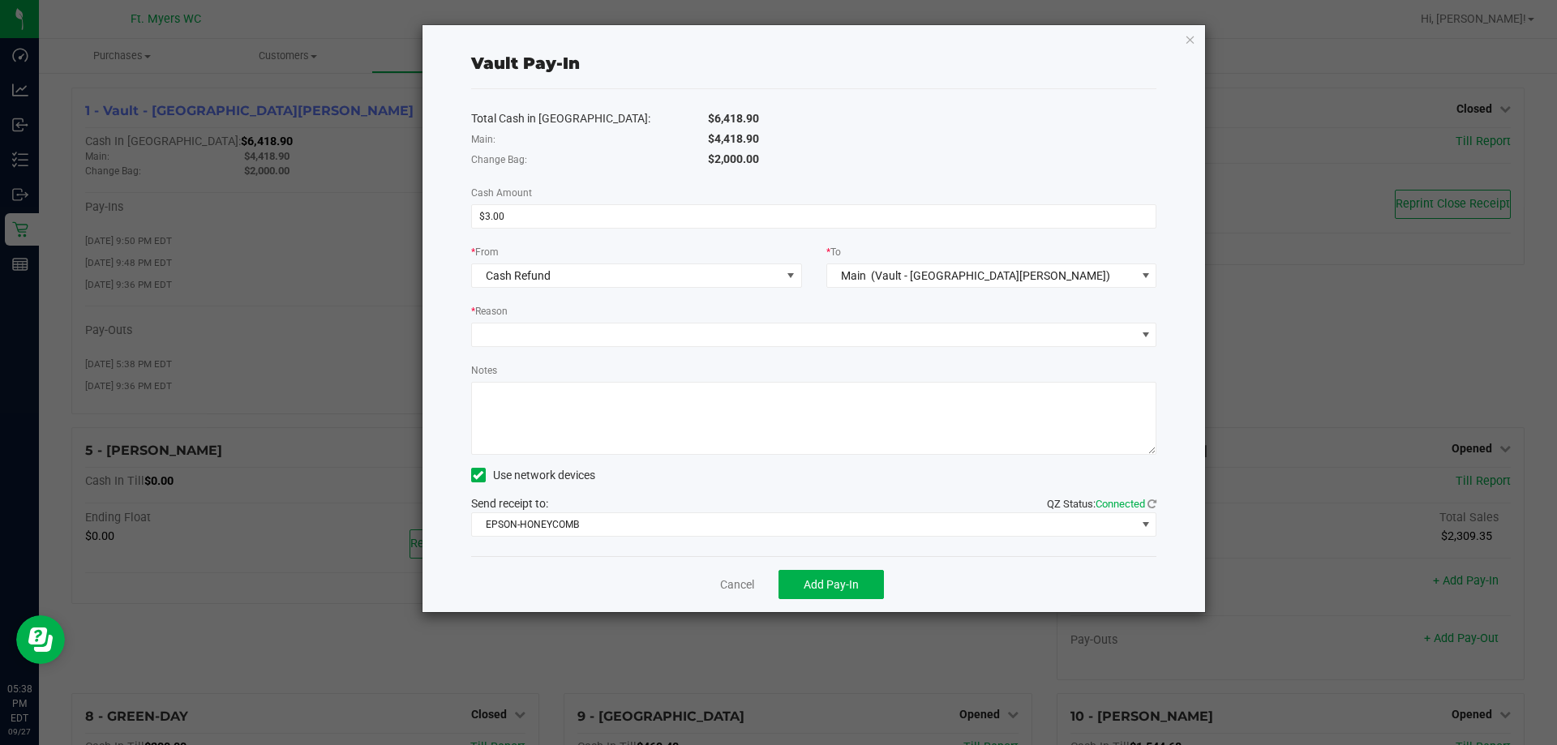
click at [776, 350] on div "Total Cash in Vault: $6,418.90 Main: $4,418.90 Change Bag: $2,000.00 Cash Amoun…" at bounding box center [814, 322] width 686 height 467
click at [776, 328] on span at bounding box center [804, 334] width 664 height 23
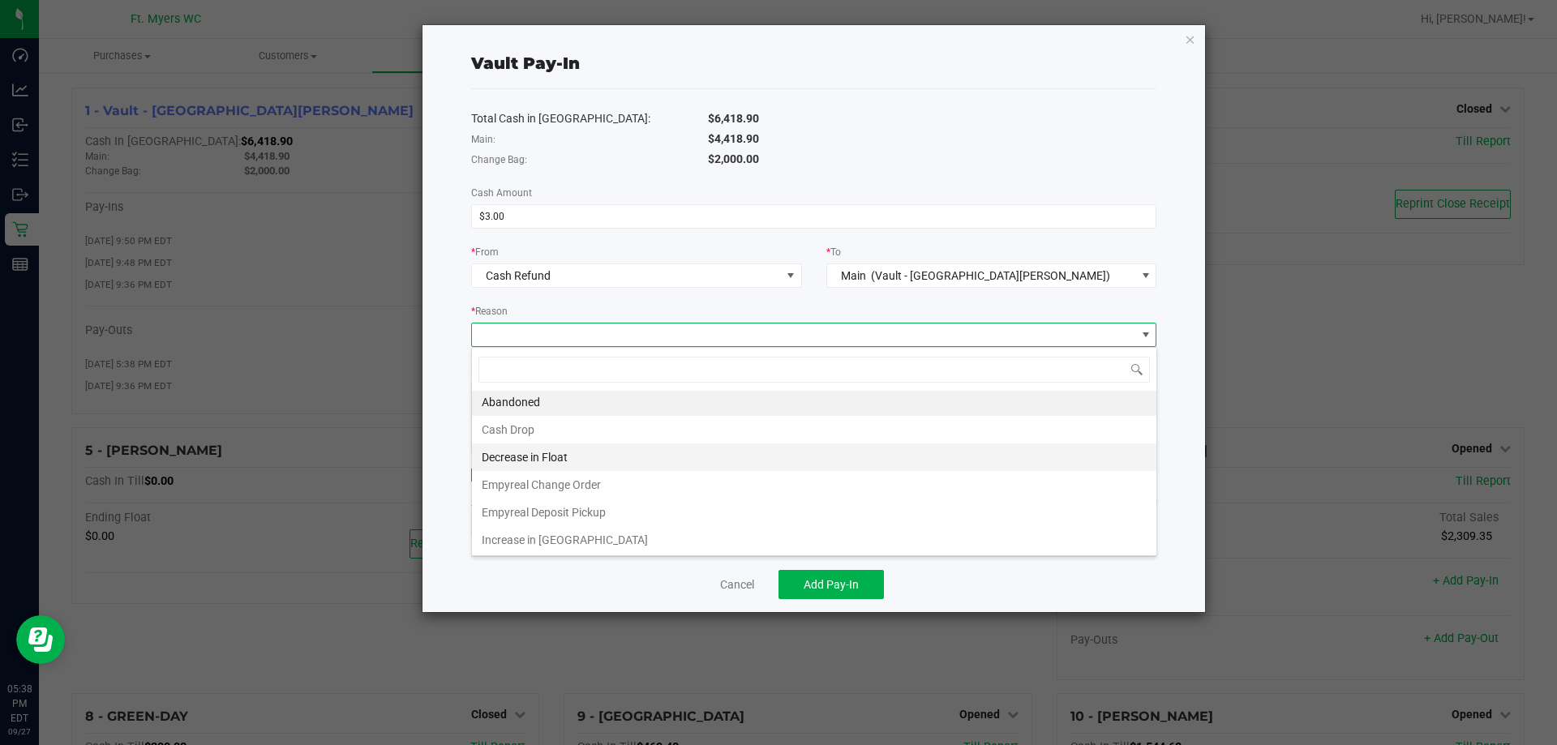
scroll to position [3, 0]
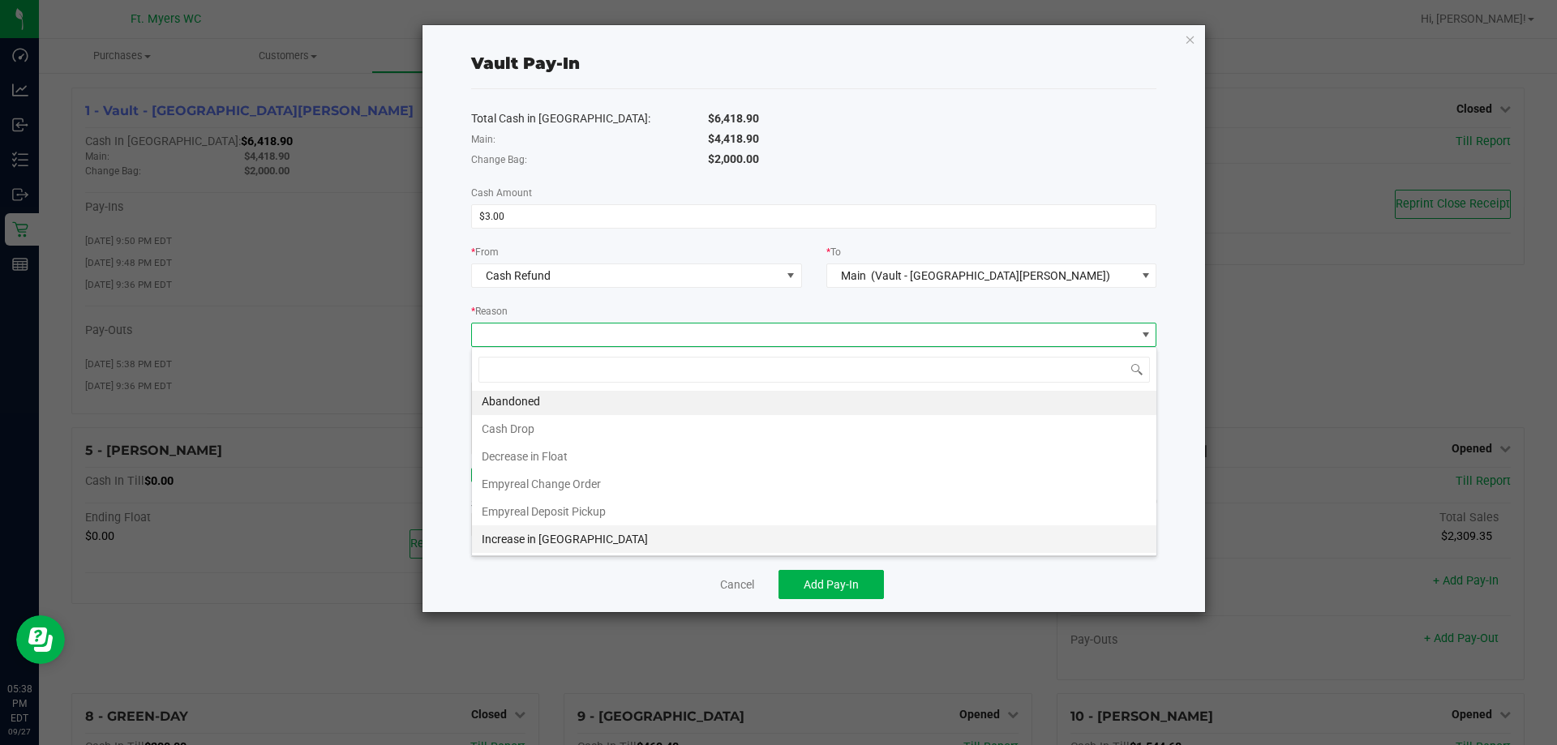
click at [555, 550] on li "Increase in [GEOGRAPHIC_DATA]" at bounding box center [814, 539] width 684 height 28
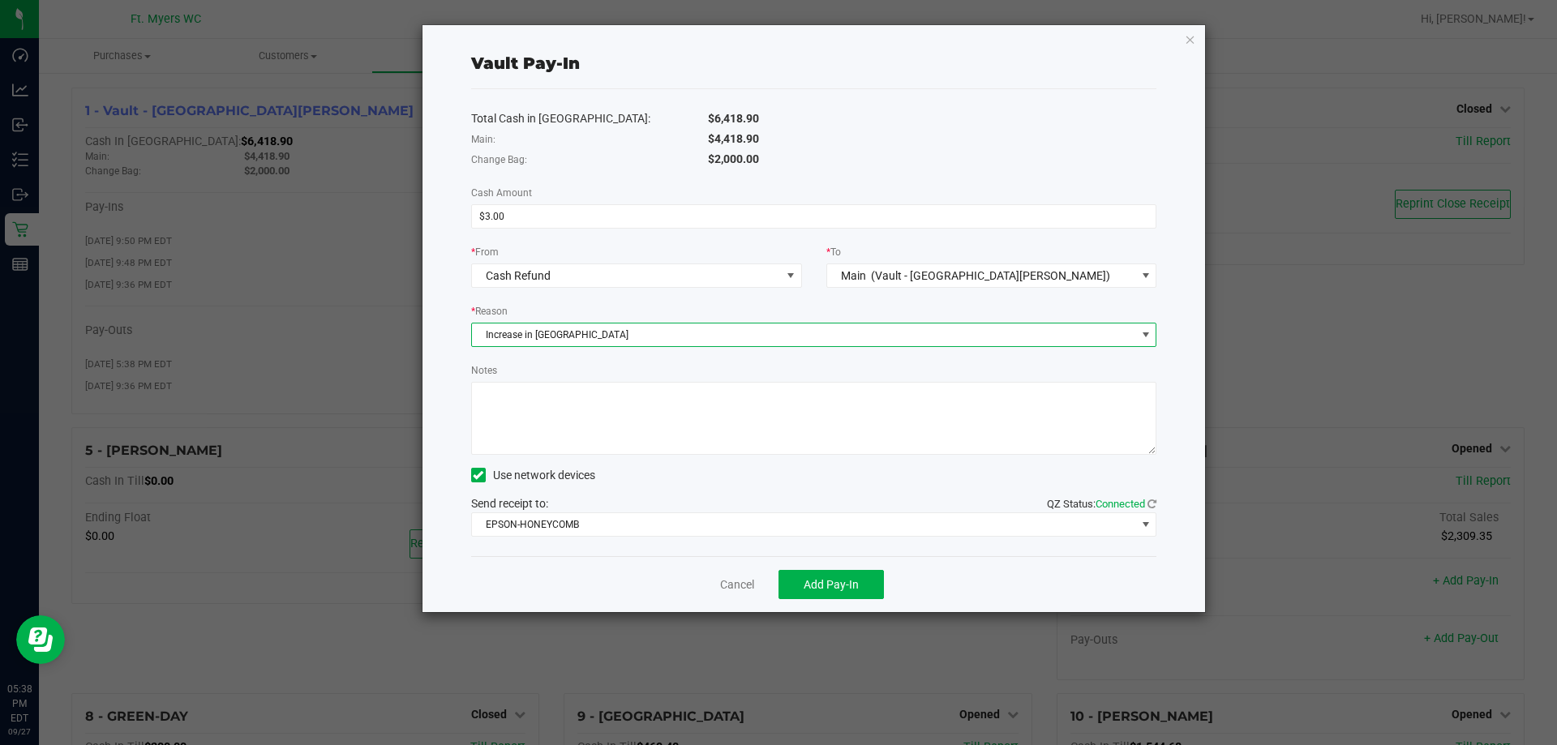
click at [652, 423] on textarea "Notes" at bounding box center [814, 418] width 686 height 73
paste textarea "Incorrect payment method recorded."
type textarea "Incorrect payment method recorded."
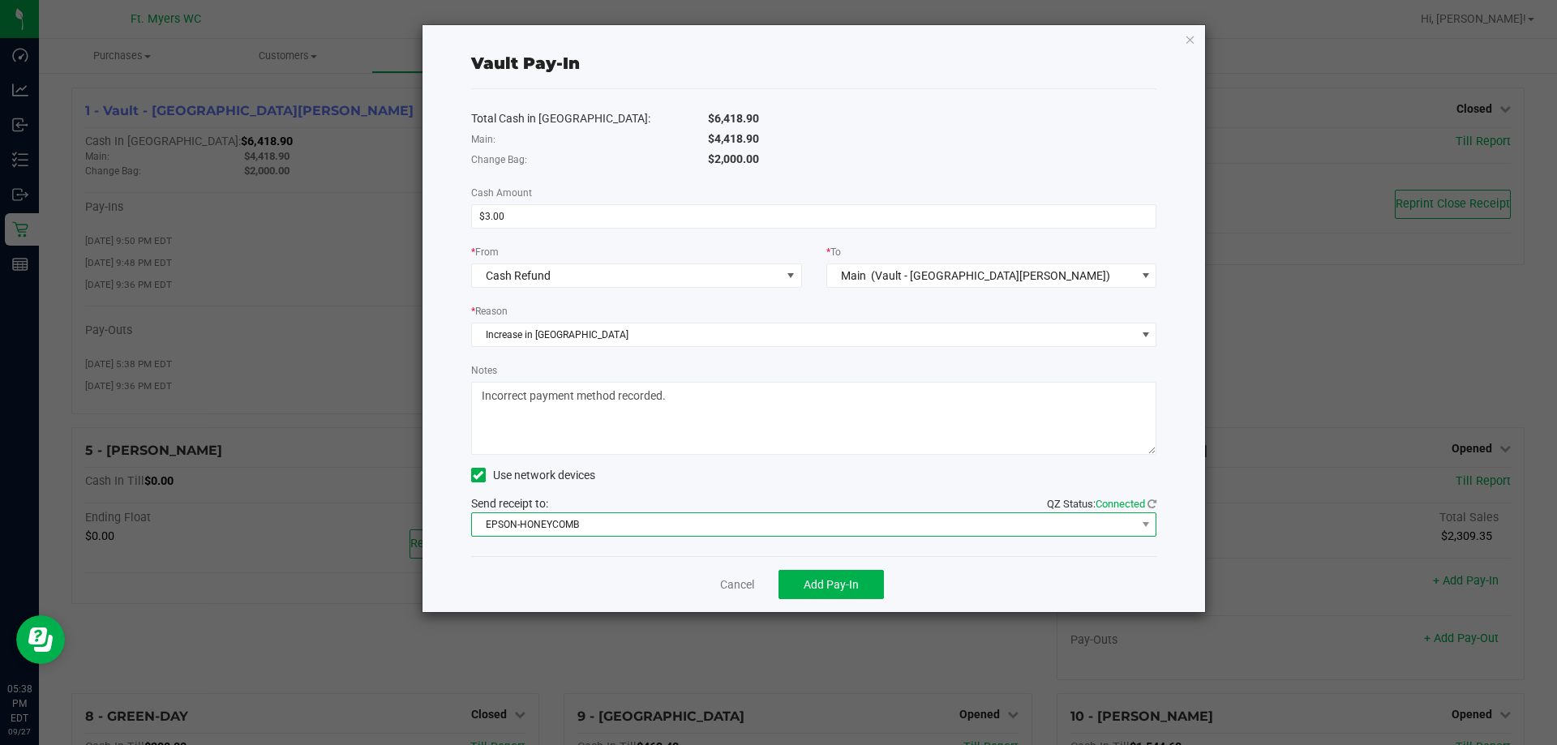
click at [699, 534] on span "EPSON-HONEYCOMB" at bounding box center [804, 524] width 664 height 23
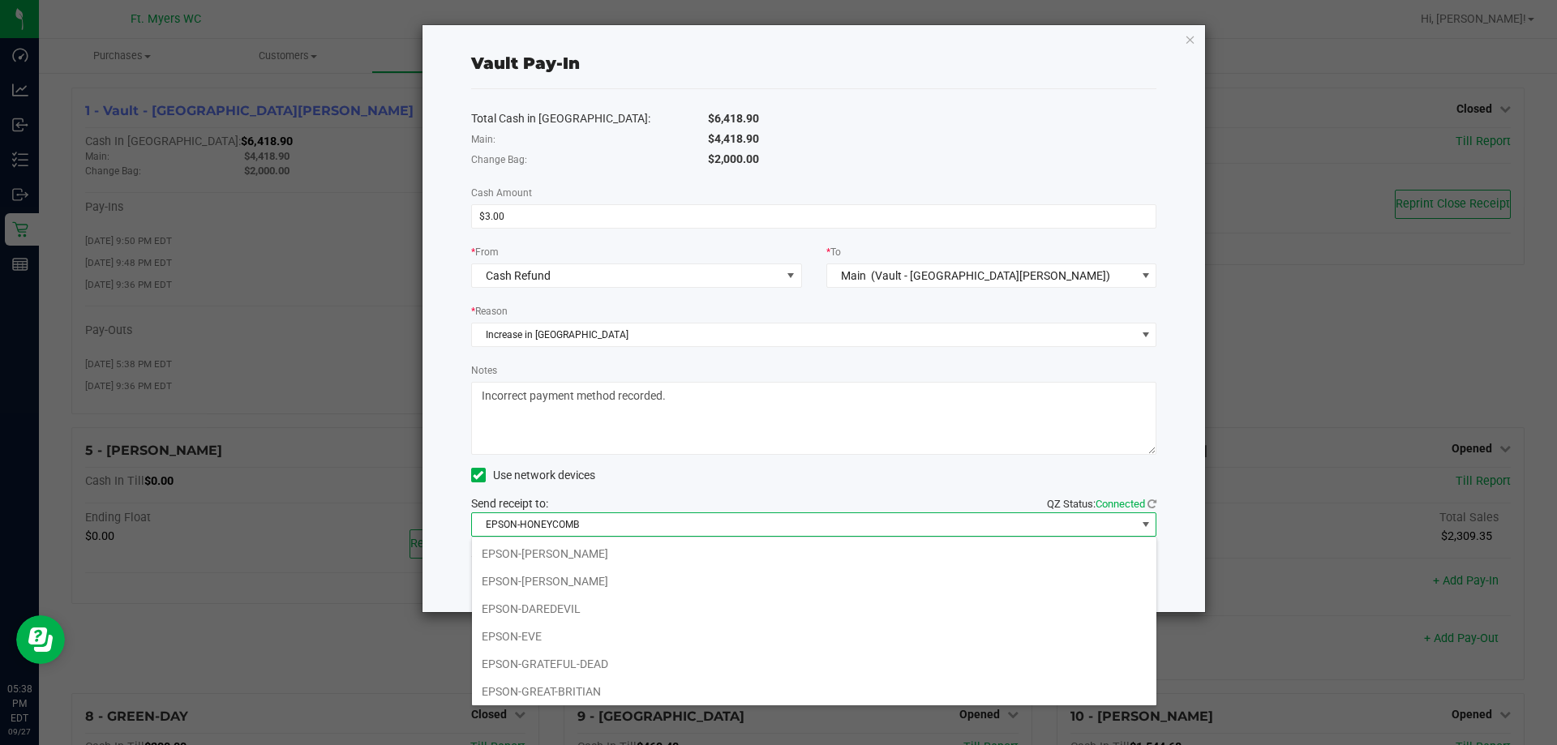
scroll to position [24, 685]
click at [699, 534] on span "EPSON-HONEYCOMB" at bounding box center [804, 524] width 664 height 23
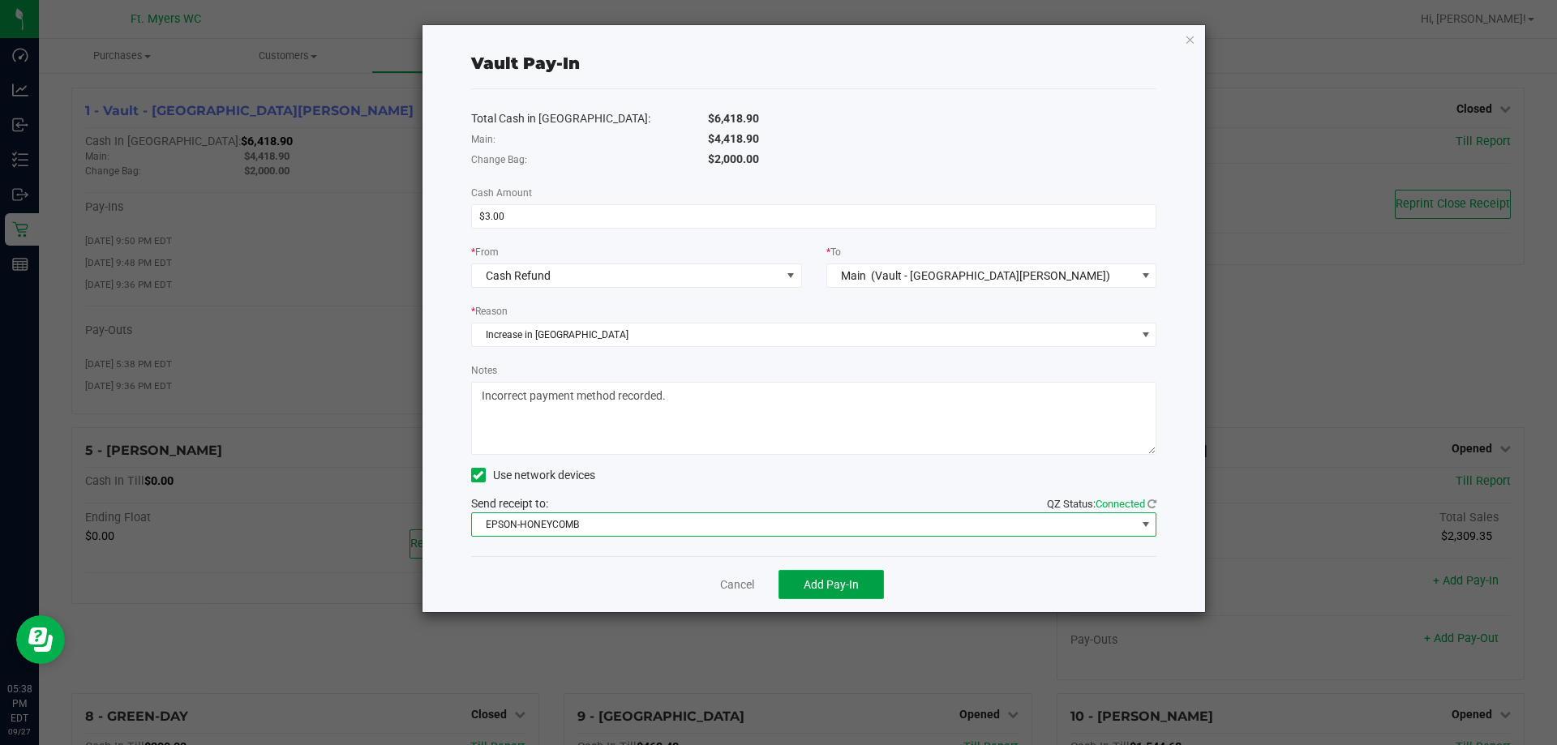
click at [776, 591] on button "Add Pay-In" at bounding box center [830, 584] width 105 height 29
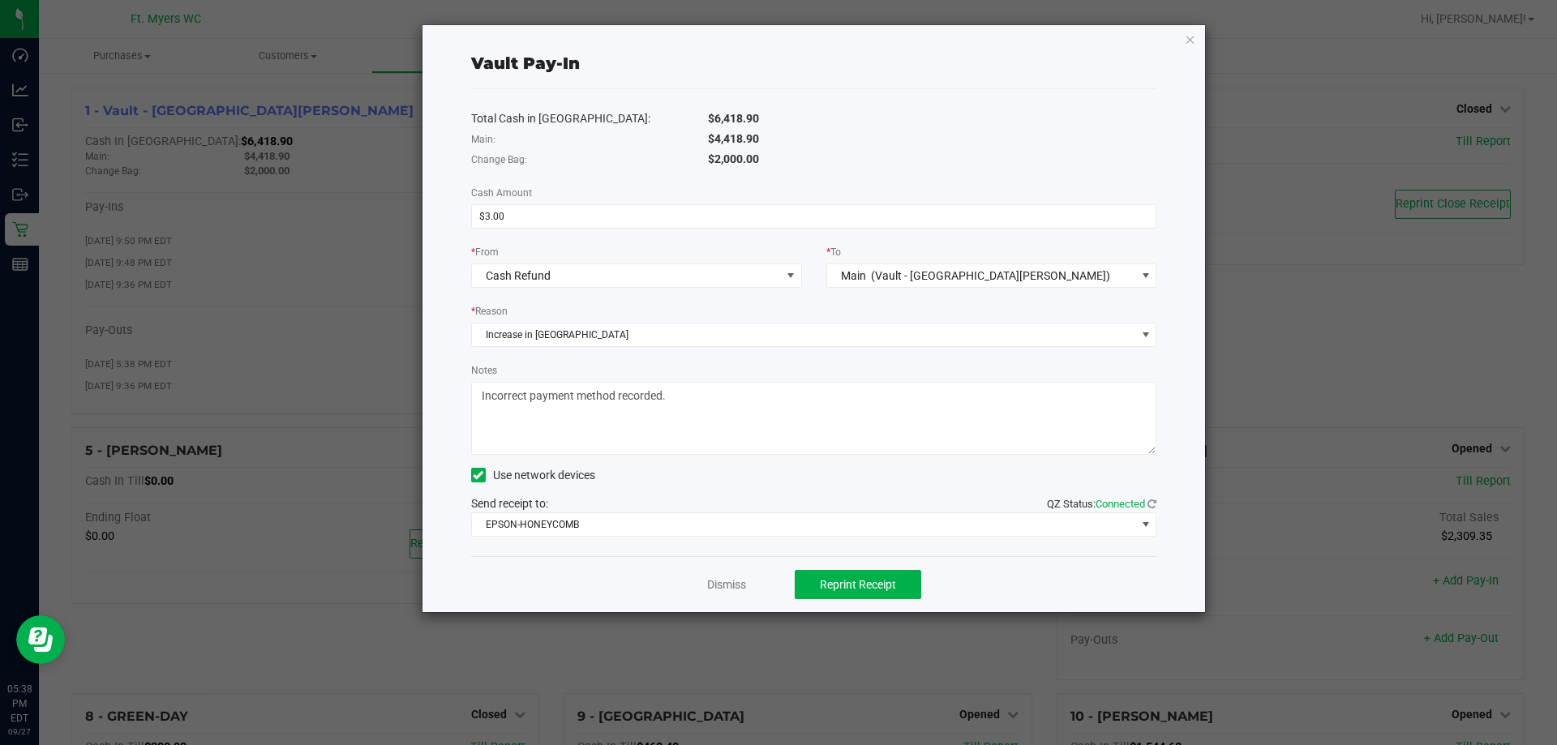
click at [776, 41] on div "Vault Pay-In Total Cash in Vault: $6,418.90 Main: $4,418.90 Change Bag: $2,000.…" at bounding box center [813, 318] width 783 height 587
click at [776, 36] on icon "button" at bounding box center [1190, 38] width 11 height 19
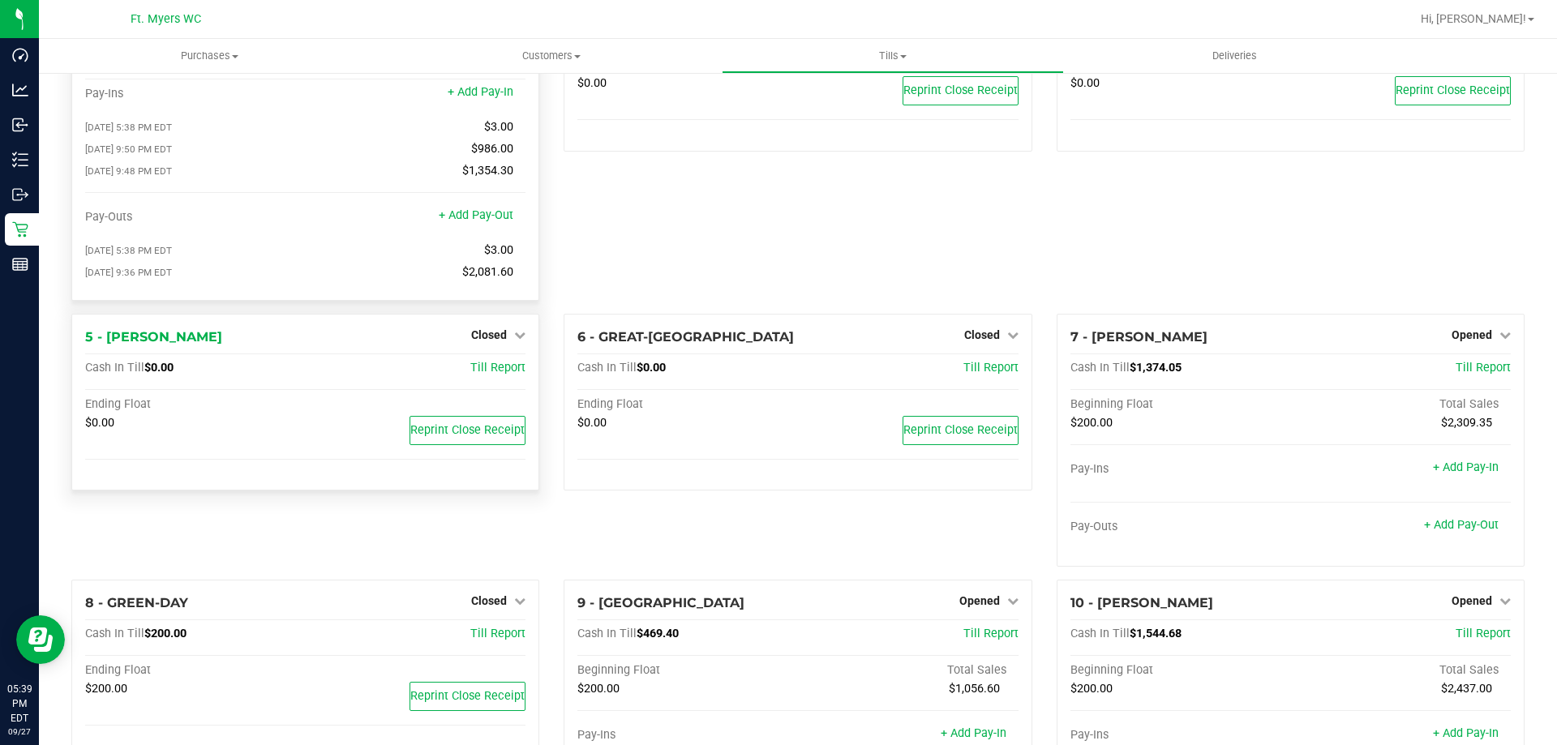
scroll to position [61, 0]
